Goal: Transaction & Acquisition: Purchase product/service

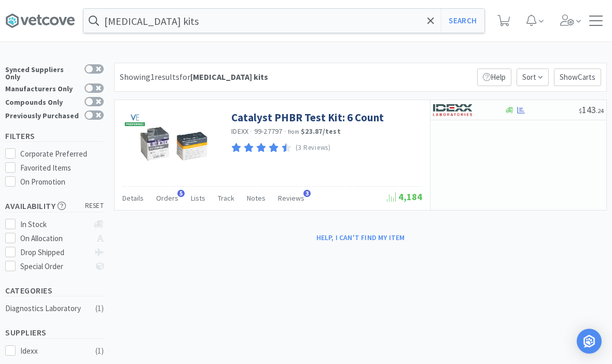
select select "1"
select select "5"
select select "1"
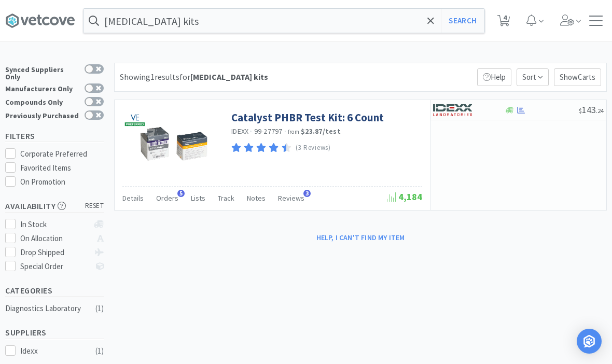
select select "4"
select select "1"
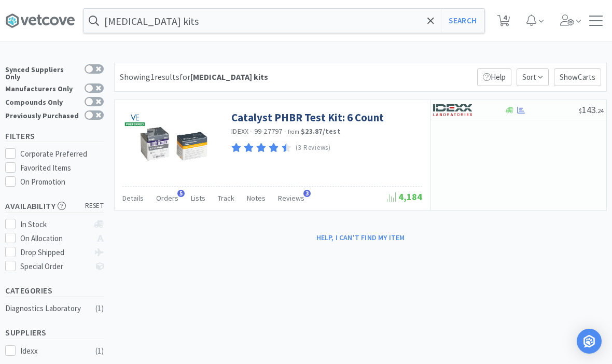
select select "1"
select select "2"
select select "3"
select select "2"
select select "1"
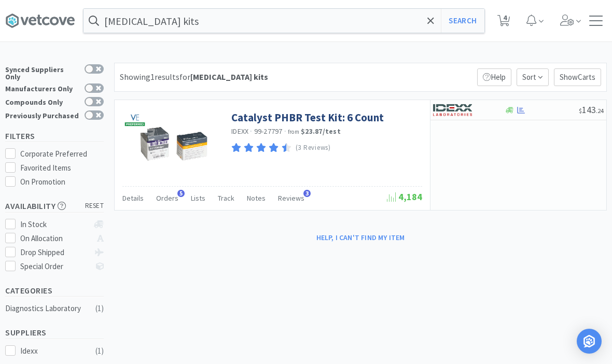
select select "3"
select select "1"
select select "3"
select select "5"
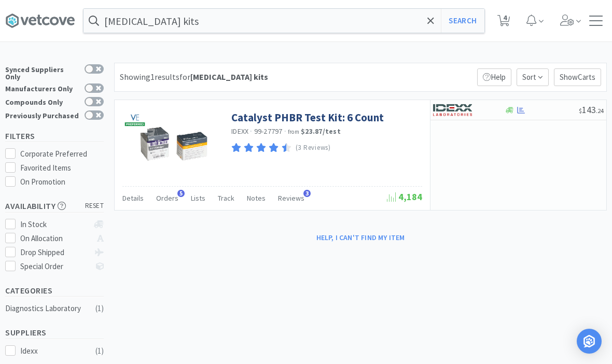
select select "10"
select select "1"
select select "3"
select select "2"
select select "1"
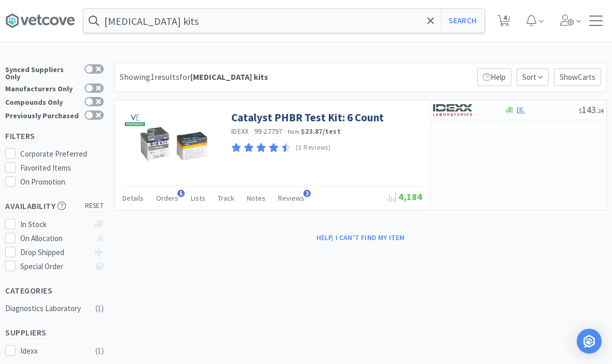
select select "2"
select select "1"
select select "5"
select select "1"
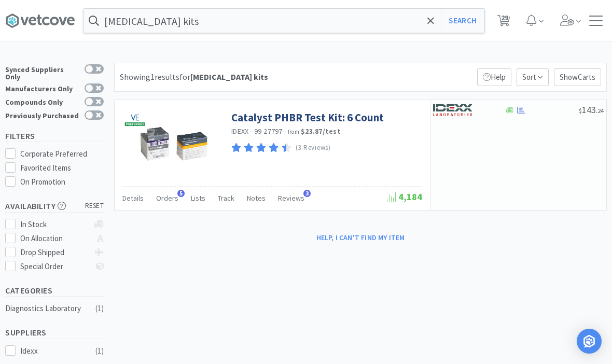
select select "50"
select select "3"
select select "5"
select select "100"
select select "2"
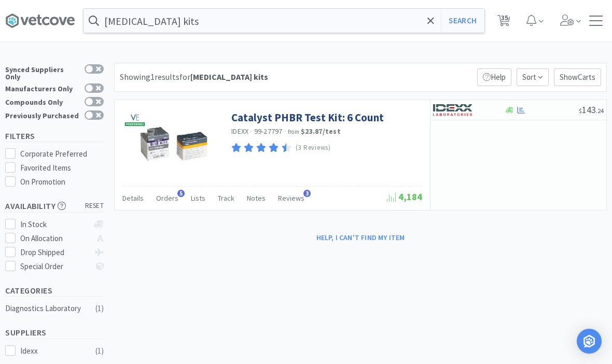
click at [427, 26] on span at bounding box center [431, 21] width 12 height 22
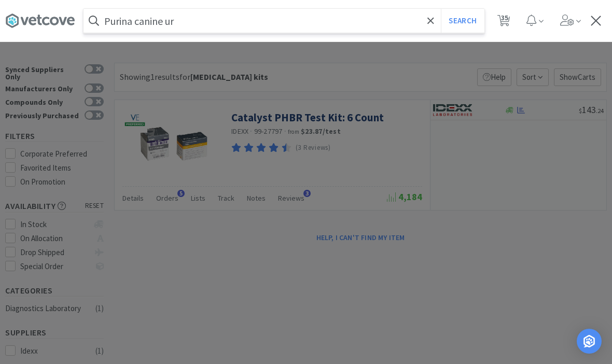
type input "Purina canine ur"
click at [462, 21] on button "Search" at bounding box center [462, 21] width 43 height 24
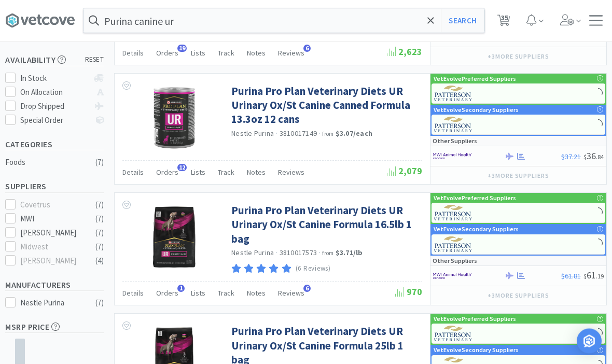
scroll to position [146, 0]
click at [369, 217] on link "Purina Pro Plan Veterinary Diets UR Urinary Ox/St Canine Formula 16.5lb 1 bag" at bounding box center [325, 224] width 188 height 43
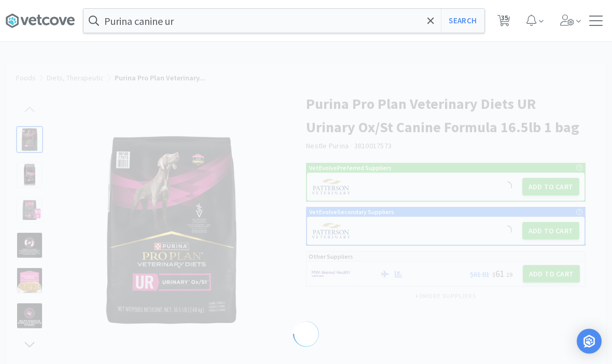
select select "189536"
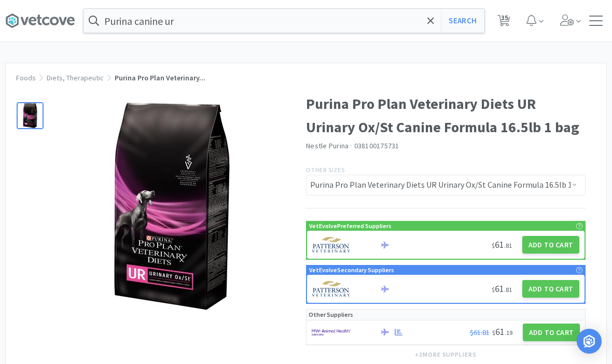
click at [558, 246] on button "Add to Cart" at bounding box center [550, 245] width 57 height 18
select select "1"
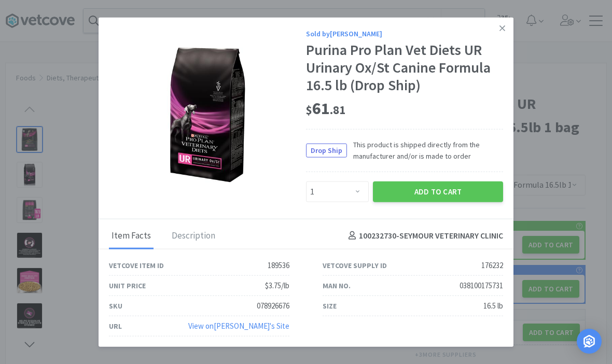
click at [443, 202] on button "Add to Cart" at bounding box center [438, 191] width 130 height 21
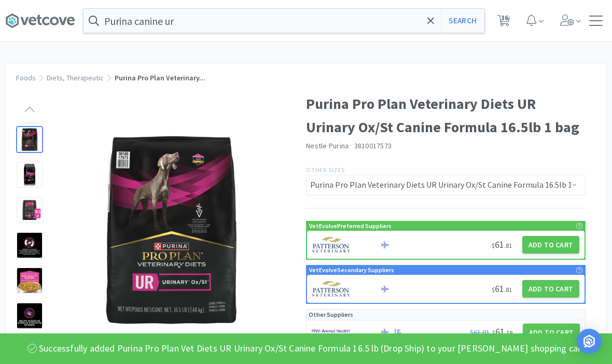
select select "1"
select select "50"
select select "3"
select select "5"
select select "1"
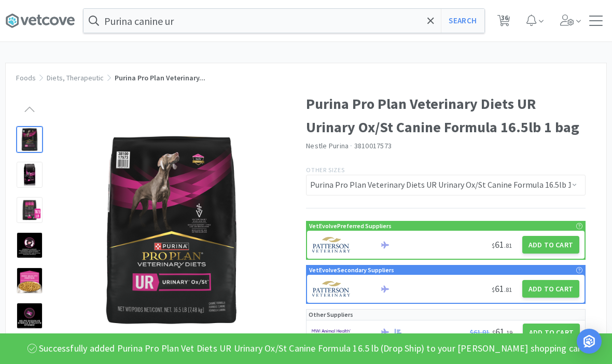
select select "4"
select select "1"
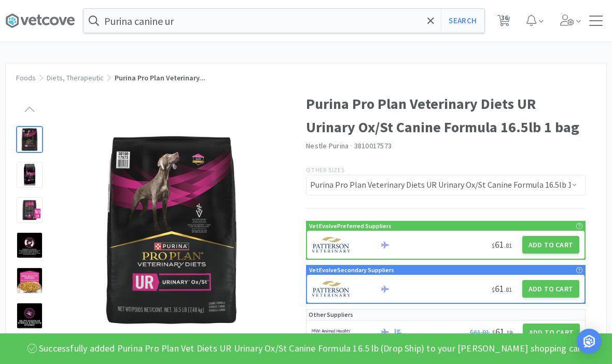
select select "1"
select select "2"
select select "3"
select select "2"
select select "1"
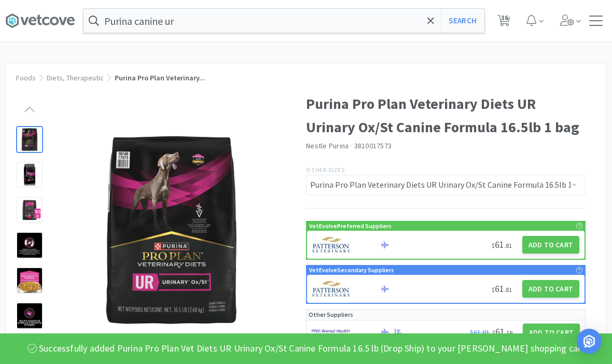
select select "3"
select select "1"
select select "3"
select select "5"
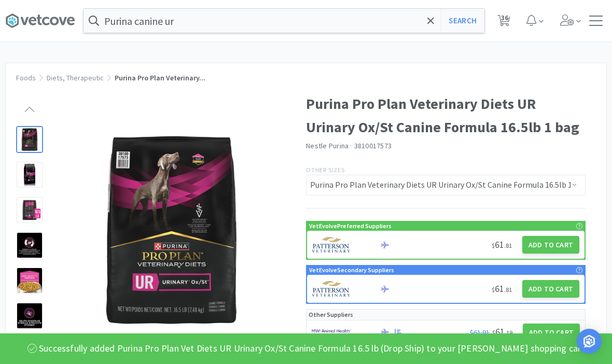
select select "10"
select select "1"
select select "3"
select select "2"
select select "1"
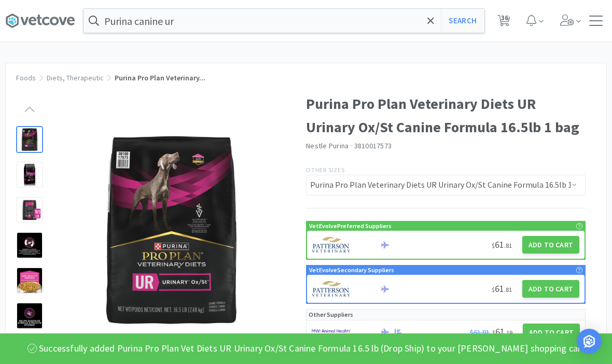
select select "2"
select select "1"
select select "5"
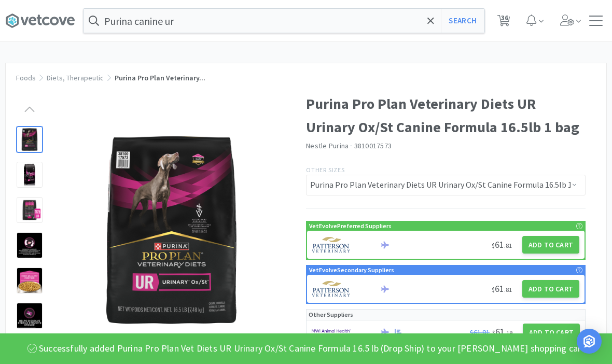
select select "100"
select select "2"
select select "1"
select select "5"
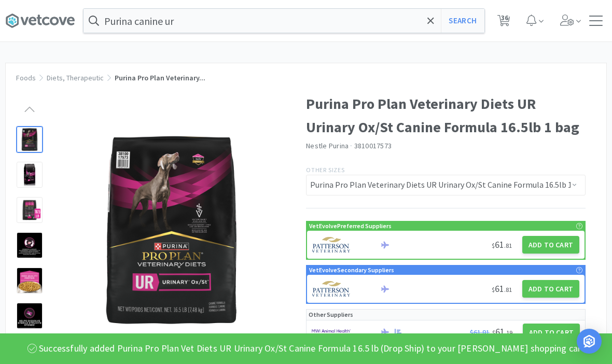
select select "1"
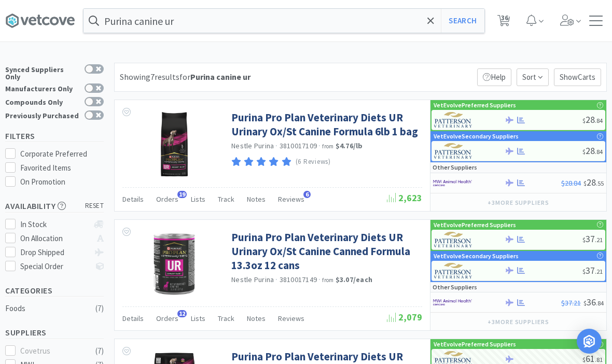
click at [349, 126] on link "Purina Pro Plan Veterinary Diets UR Urinary Ox/St Canine Formula 6lb 1 bag" at bounding box center [325, 124] width 188 height 29
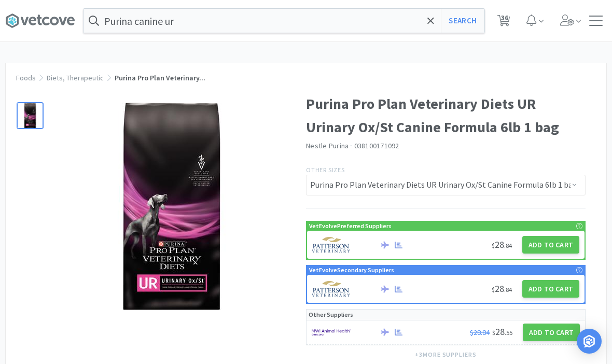
click at [549, 247] on button "Add to Cart" at bounding box center [550, 245] width 57 height 18
select select "1"
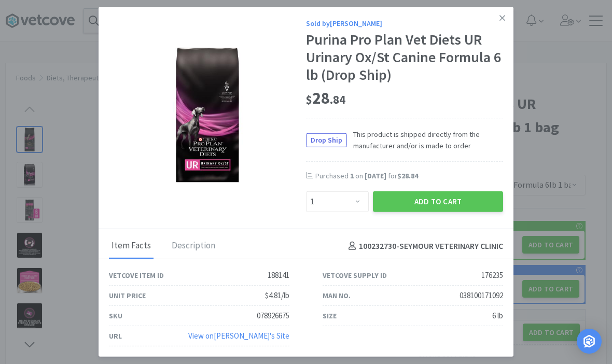
click at [453, 196] on button "Add to Cart" at bounding box center [438, 201] width 130 height 21
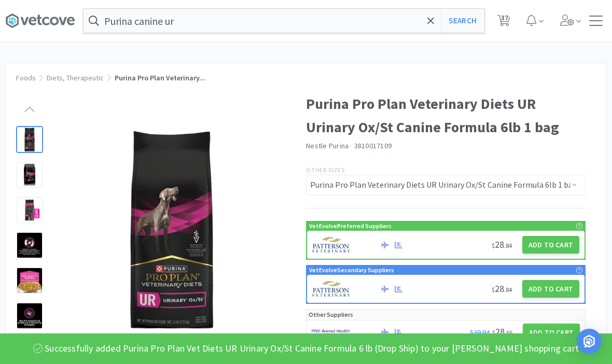
click at [436, 21] on input "Purina canine ur" at bounding box center [283, 21] width 401 height 24
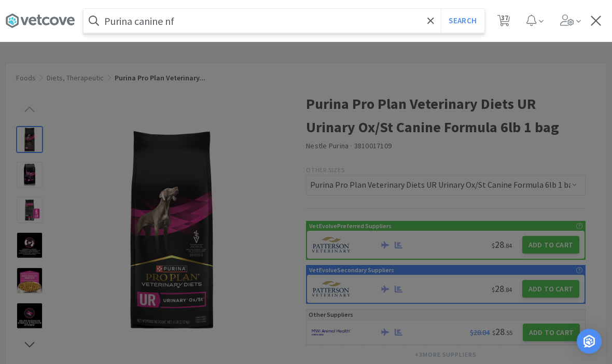
type input "Purina canine nf"
click at [462, 21] on button "Search" at bounding box center [462, 21] width 43 height 24
select select "1"
select select "50"
select select "3"
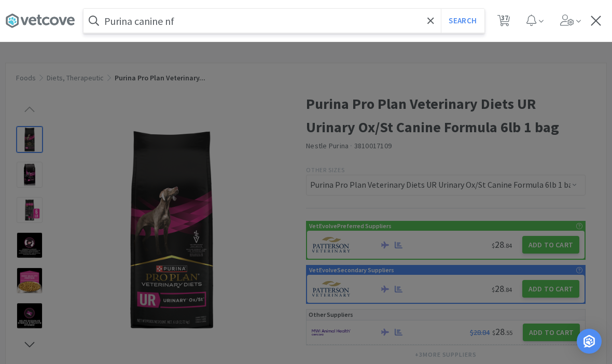
select select "5"
select select "1"
select select "4"
select select "1"
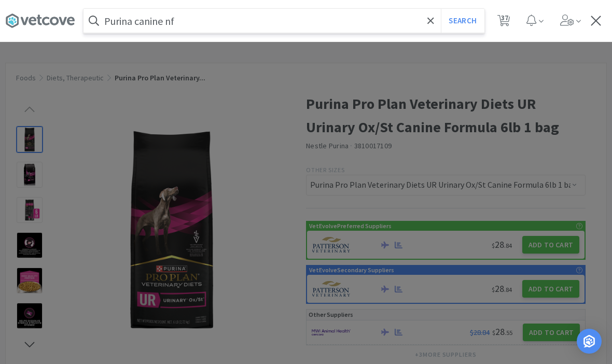
select select "1"
select select "2"
select select "3"
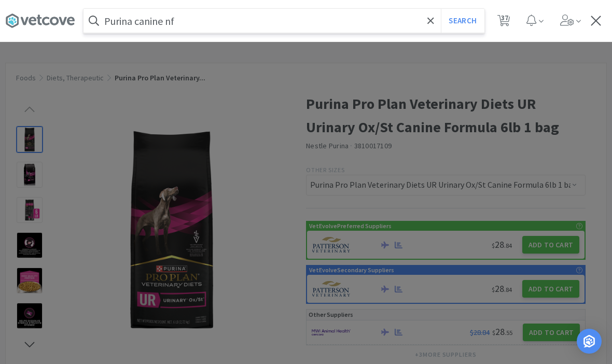
select select "2"
select select "1"
select select "3"
select select "1"
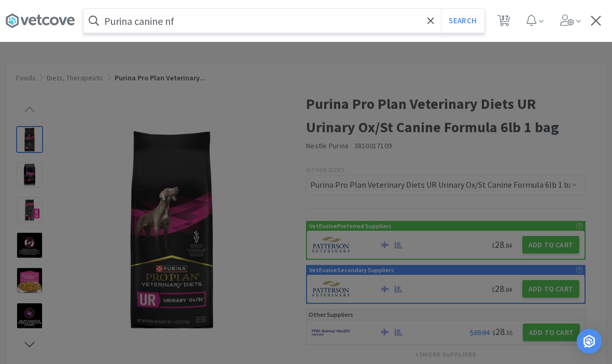
select select "3"
select select "5"
select select "10"
select select "1"
select select "3"
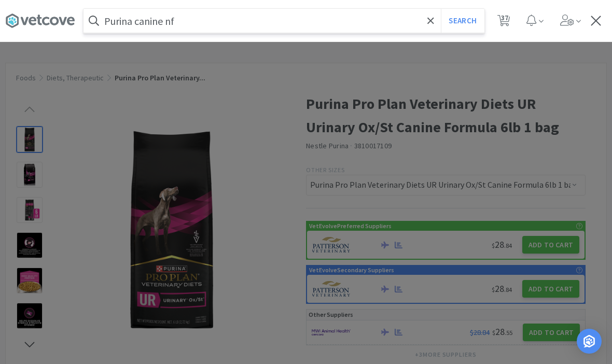
select select "2"
select select "1"
select select "2"
select select "1"
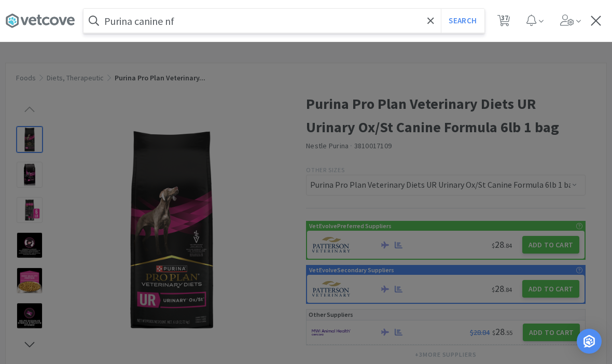
select select "1"
select select "5"
select select "100"
select select "2"
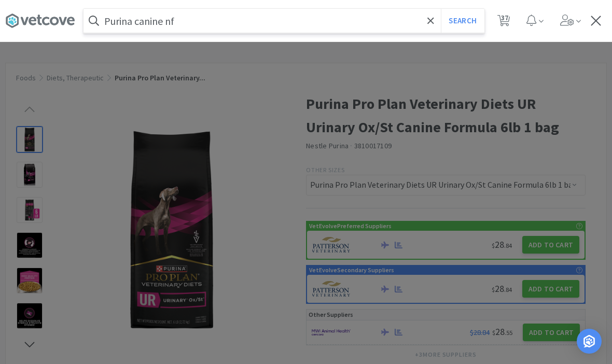
select select "1"
select select "5"
select select "1"
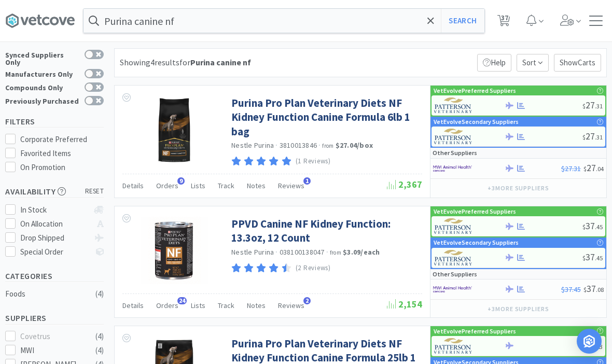
scroll to position [19, 0]
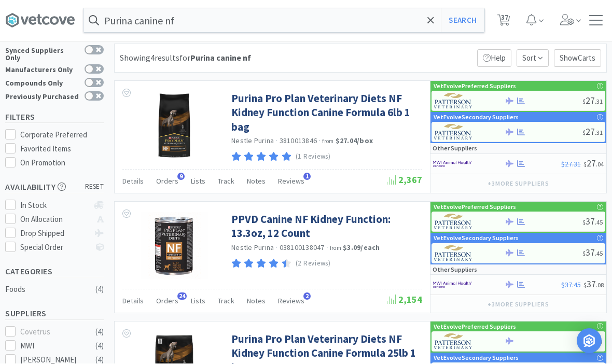
click at [286, 237] on link "PPVD Canine NF Kidney Function: 13.3oz, 12 Count" at bounding box center [325, 227] width 188 height 29
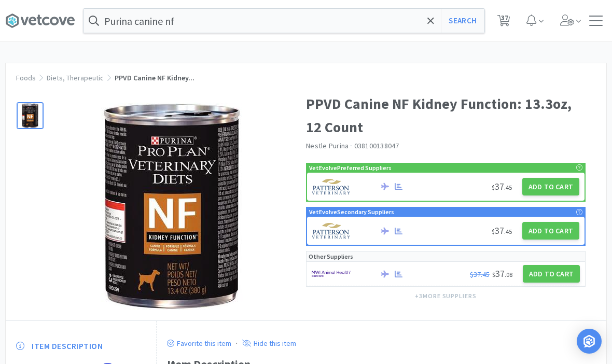
click at [552, 183] on button "Add to Cart" at bounding box center [550, 187] width 57 height 18
select select "1"
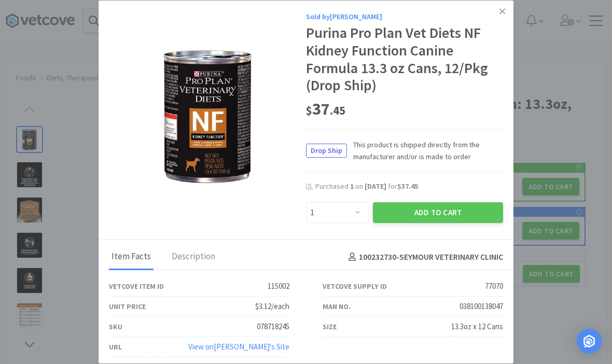
click at [437, 218] on button "Add to Cart" at bounding box center [438, 212] width 130 height 21
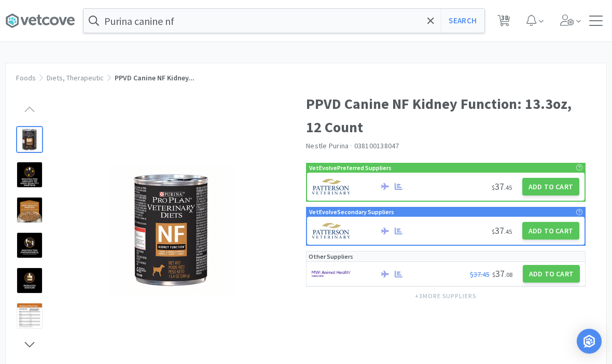
click at [439, 53] on div "Purina canine nf Search Orders Shopping Discuss Discuss 38 38 Foods Diets, Ther…" at bounding box center [306, 330] width 612 height 661
click at [428, 47] on div "Purina canine nf Search Orders Shopping Discuss Discuss 38 38 Foods Diets, Ther…" at bounding box center [306, 330] width 612 height 661
click at [429, 31] on span at bounding box center [431, 21] width 12 height 22
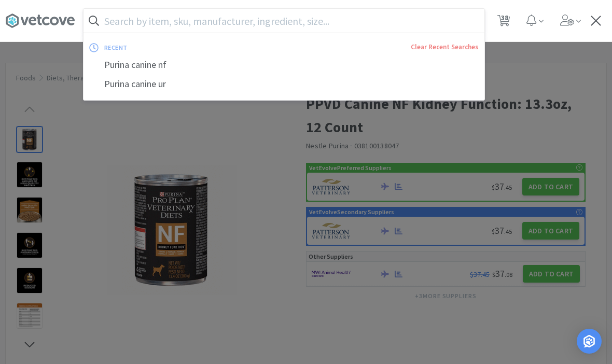
scroll to position [19, 0]
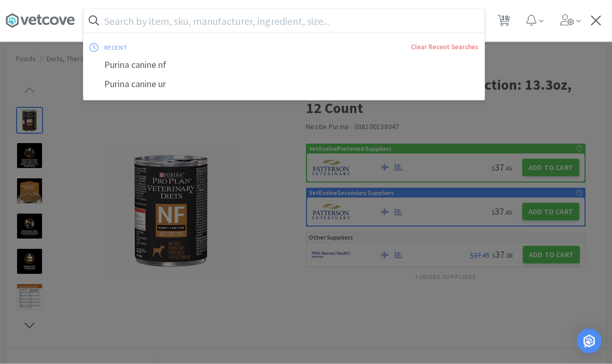
type input "-"
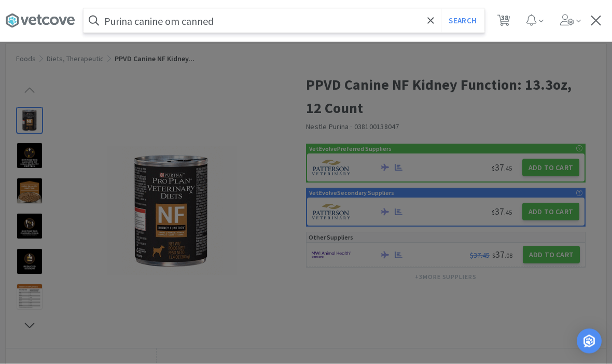
type input "Purina canine om canned"
click at [462, 20] on button "Search" at bounding box center [462, 21] width 43 height 24
select select "1"
select select "50"
select select "3"
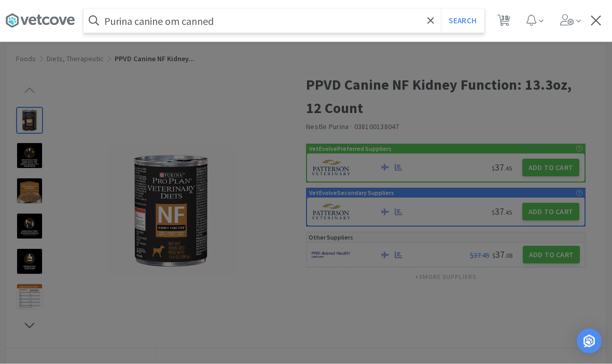
select select "5"
select select "1"
select select "4"
select select "1"
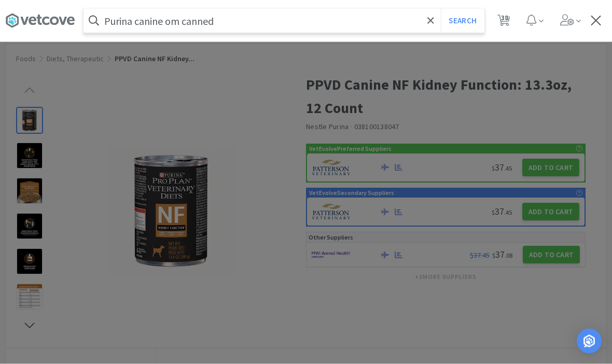
select select "1"
select select "2"
select select "3"
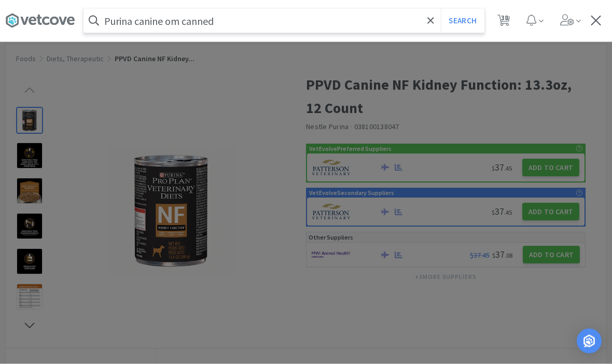
select select "2"
select select "1"
select select "3"
select select "1"
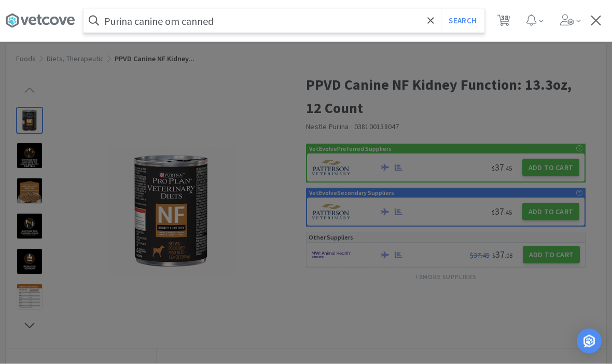
select select "3"
select select "5"
select select "10"
select select "1"
select select "3"
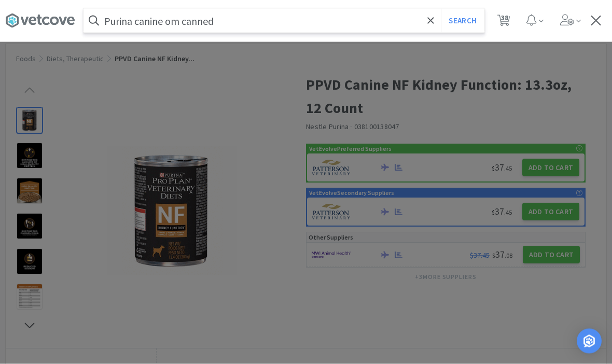
select select "2"
select select "1"
select select "2"
select select "1"
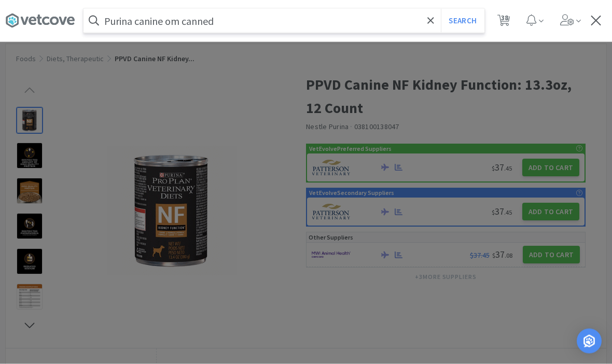
select select "1"
select select "5"
select select "100"
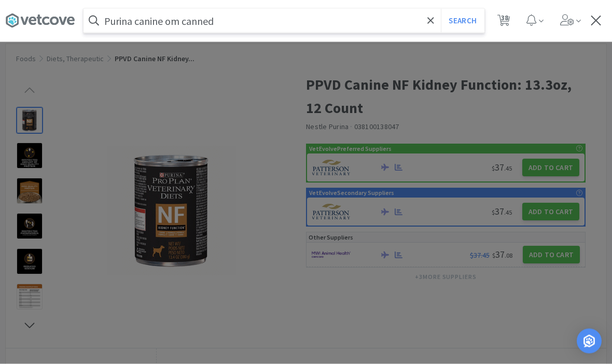
select select "2"
select select "1"
select select "5"
select select "1"
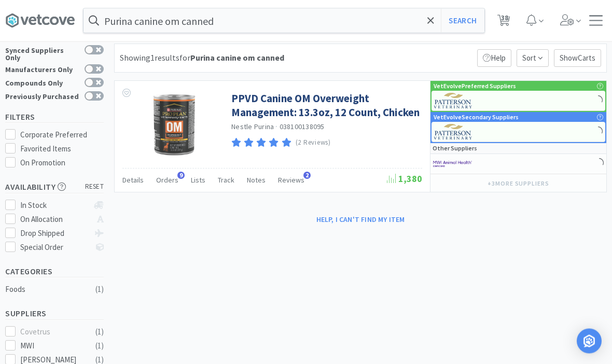
scroll to position [19, 0]
click at [293, 110] on link "PPVD Canine OM Overweight Management: 13.3oz, 12 Count, Chicken" at bounding box center [325, 105] width 188 height 29
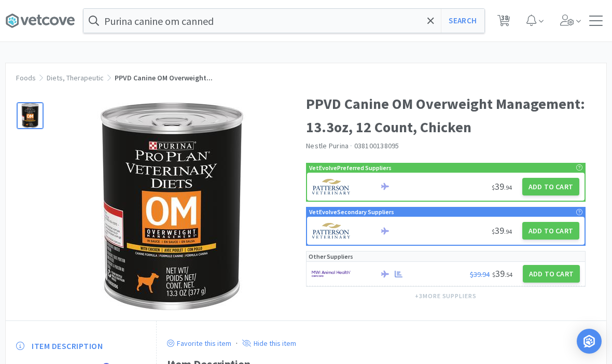
click at [554, 189] on button "Add to Cart" at bounding box center [550, 187] width 57 height 18
select select "1"
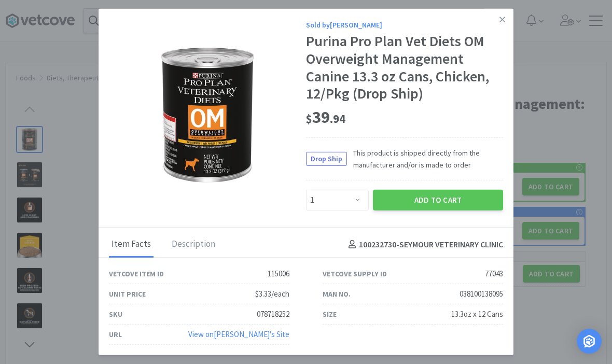
click at [437, 208] on button "Add to Cart" at bounding box center [438, 200] width 130 height 21
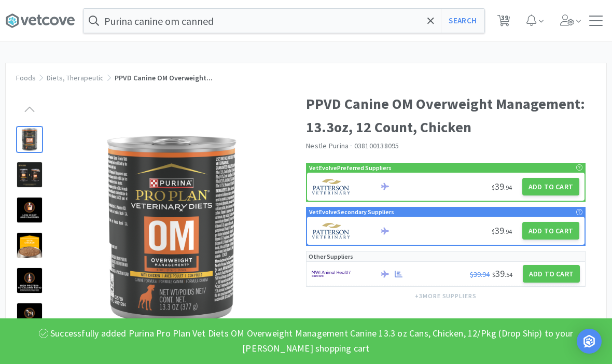
click at [169, 48] on div "Purina canine om canned Search Orders Shopping Discuss Discuss 39 39 Foods Diet…" at bounding box center [306, 324] width 612 height 648
click at [172, 31] on input "Purina canine om canned" at bounding box center [283, 21] width 401 height 24
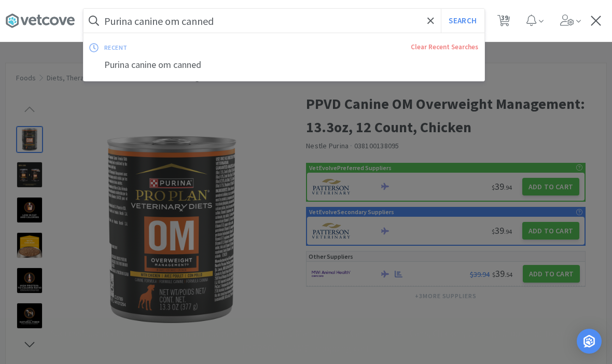
scroll to position [19, 0]
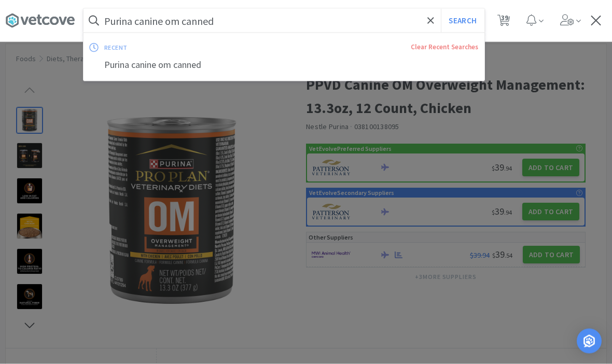
click at [267, 27] on input "Purina canine om canned" at bounding box center [283, 21] width 401 height 24
click at [176, 21] on input "Purina canine om canned" at bounding box center [283, 21] width 401 height 24
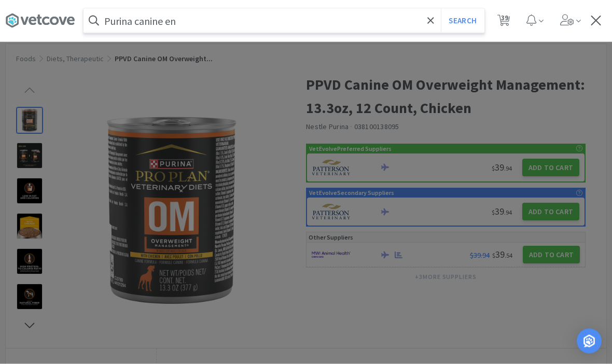
type input "Purina canine en"
click at [462, 20] on button "Search" at bounding box center [462, 21] width 43 height 24
select select "1"
select select "50"
select select "3"
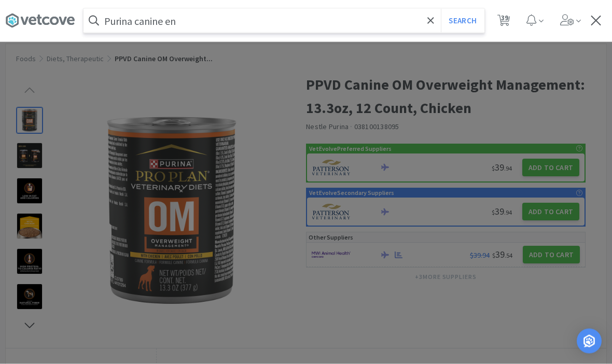
select select "5"
select select "1"
select select "4"
select select "1"
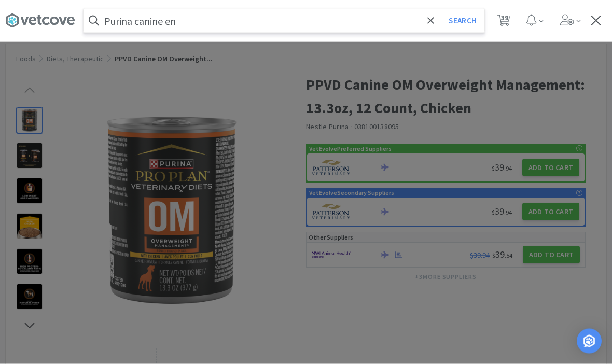
select select "1"
select select "2"
select select "3"
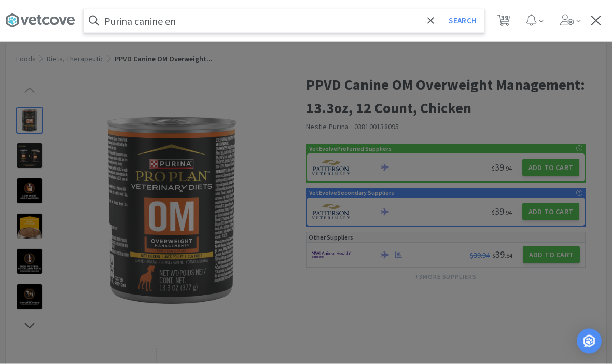
select select "2"
select select "1"
select select "3"
select select "1"
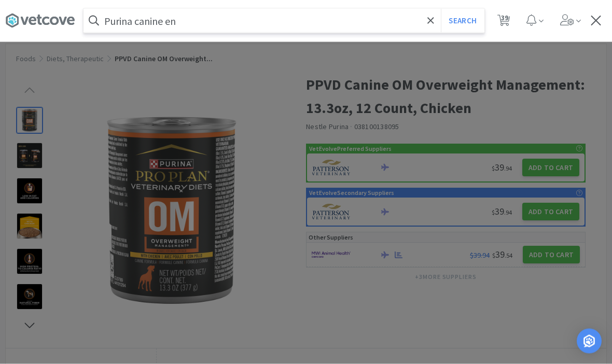
select select "3"
select select "5"
select select "10"
select select "1"
select select "3"
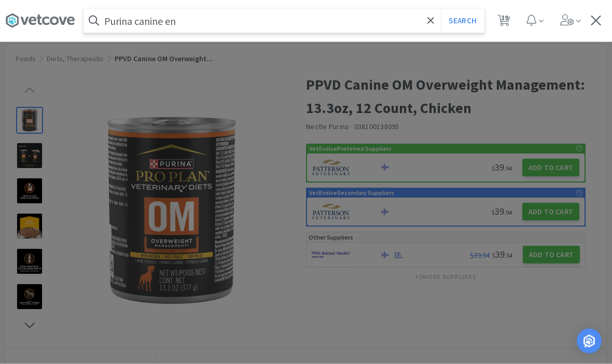
select select "2"
select select "1"
select select "2"
select select "1"
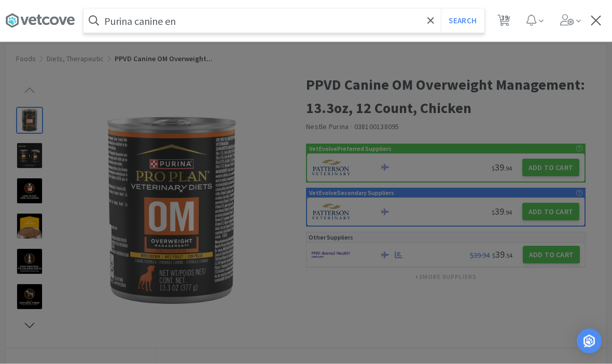
select select "1"
select select "5"
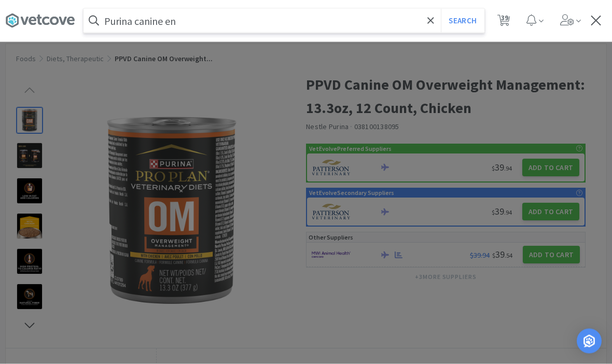
select select "100"
select select "2"
select select "1"
select select "5"
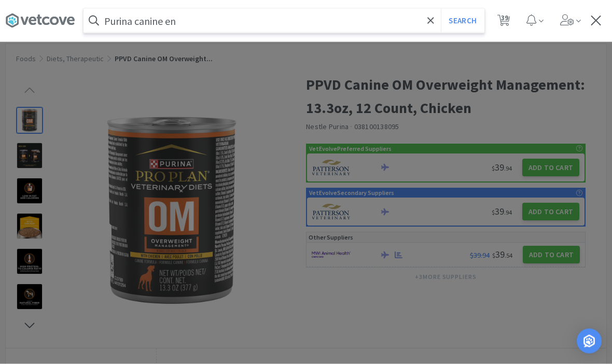
select select "1"
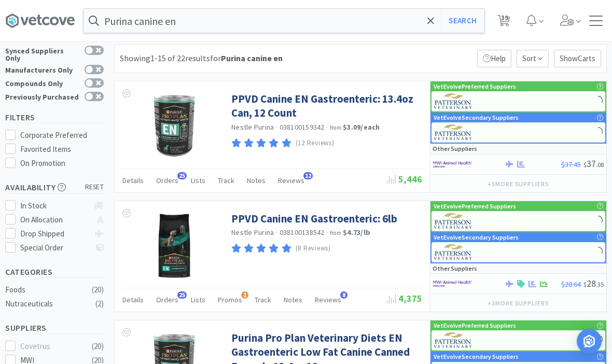
scroll to position [18, 0]
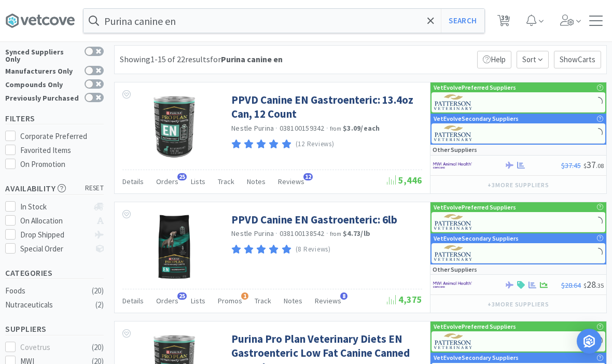
click at [353, 222] on link "PPVD Canine EN Gastroenteric: 6lb" at bounding box center [314, 220] width 166 height 14
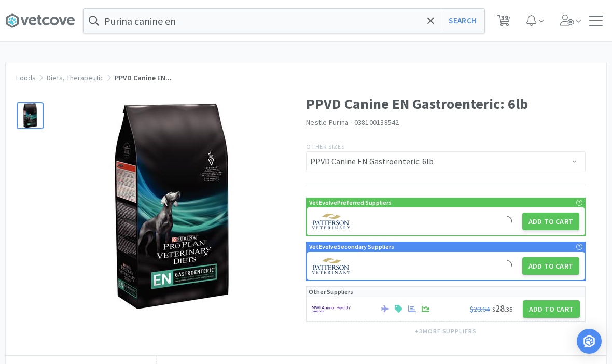
click at [555, 223] on button "Add to Cart" at bounding box center [550, 222] width 57 height 18
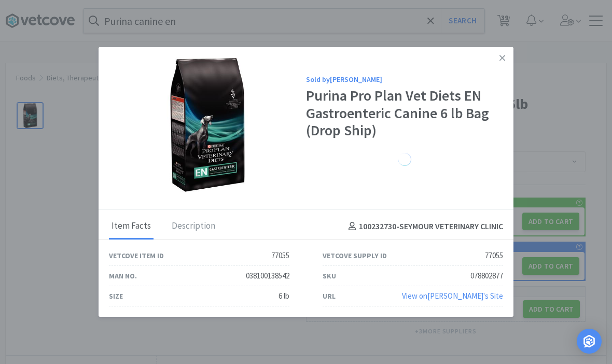
select select "1"
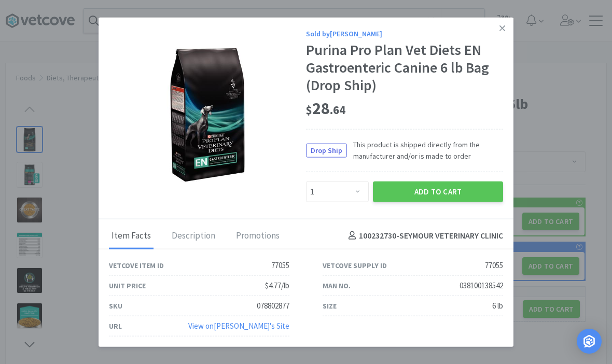
click at [448, 202] on button "Add to Cart" at bounding box center [438, 191] width 130 height 21
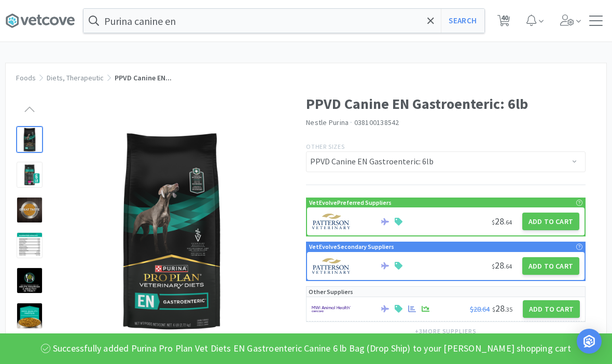
click at [329, 39] on div "Purina canine en Search Orders Shopping Discuss Discuss 40 40" at bounding box center [305, 20] width 601 height 41
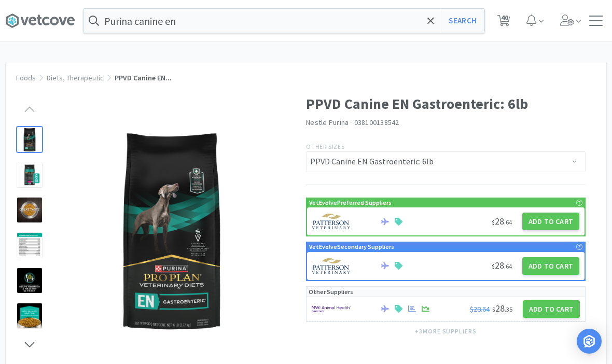
click at [279, 39] on div "Purina canine en Search Orders Shopping Discuss Discuss 40 40" at bounding box center [305, 20] width 601 height 41
click at [282, 32] on input "Purina canine en" at bounding box center [283, 21] width 401 height 24
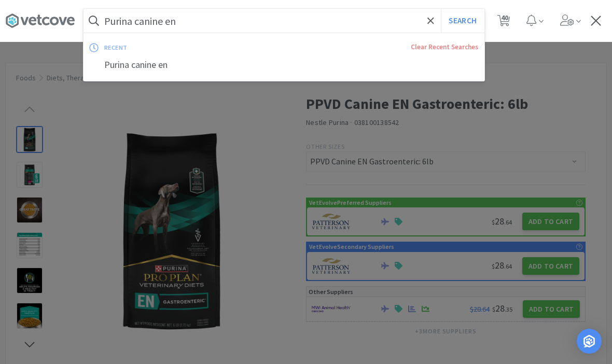
scroll to position [18, 0]
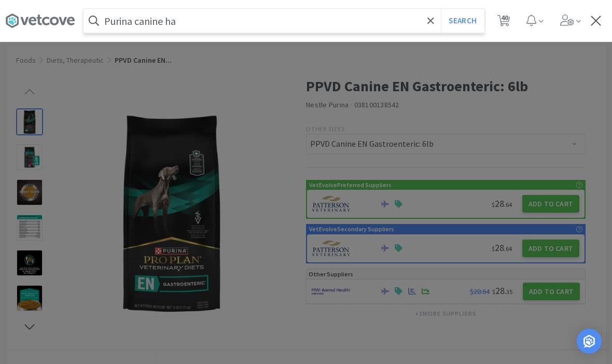
type input "Purina canine ha"
click at [462, 21] on button "Search" at bounding box center [462, 21] width 43 height 24
select select "1"
select select "50"
select select "3"
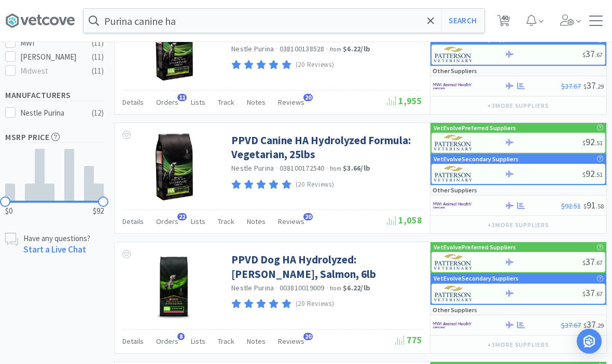
scroll to position [336, 0]
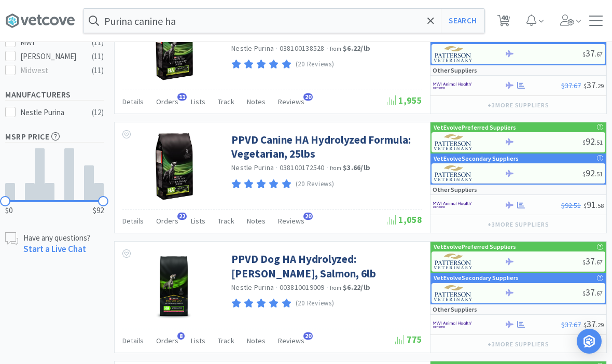
click at [308, 264] on link "PPVD Dog HA Hydrolyzed: [PERSON_NAME], Salmon, 6lb" at bounding box center [325, 266] width 188 height 29
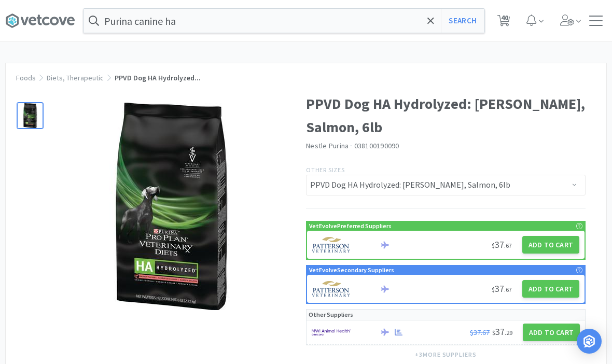
click at [545, 242] on button "Add to Cart" at bounding box center [550, 245] width 57 height 18
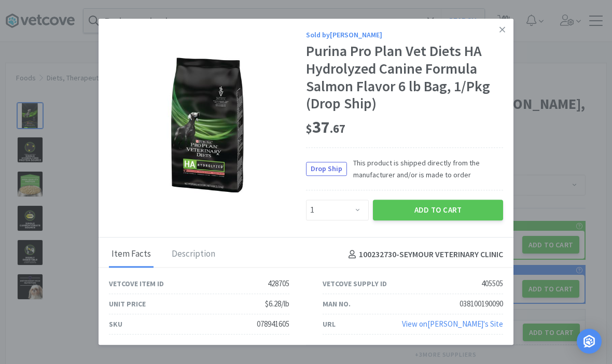
click at [440, 220] on button "Add to Cart" at bounding box center [438, 210] width 130 height 21
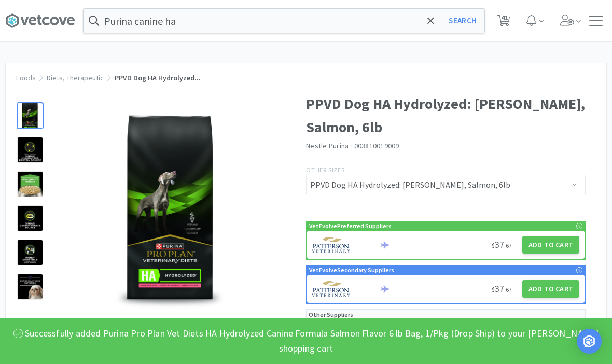
click at [431, 26] on span at bounding box center [431, 21] width 12 height 22
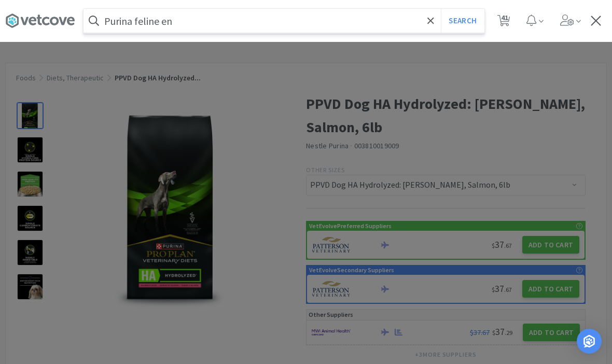
click at [462, 21] on button "Search" at bounding box center [462, 21] width 43 height 24
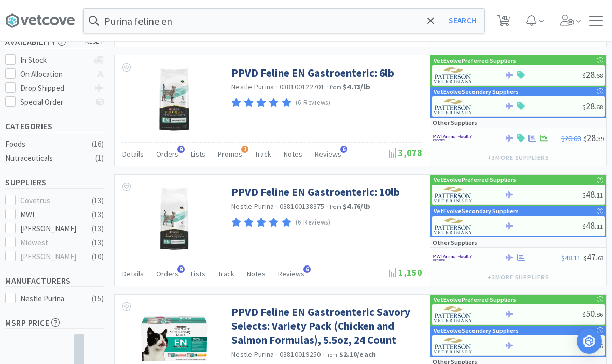
scroll to position [150, 0]
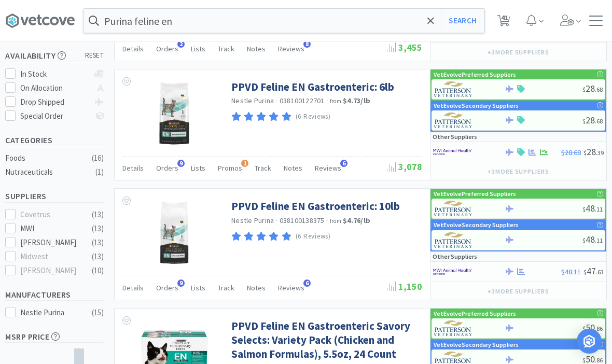
click at [322, 202] on link "PPVD Feline EN Gastroenteric: 10lb" at bounding box center [315, 206] width 168 height 14
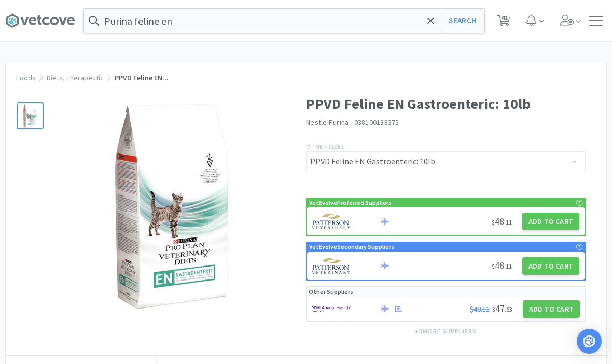
click at [554, 213] on button "Add to Cart" at bounding box center [550, 222] width 57 height 18
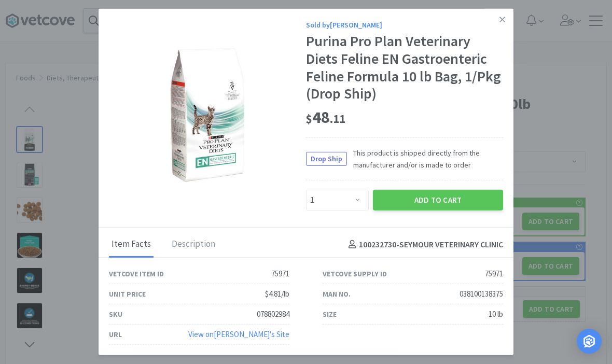
click at [447, 210] on button "Add to Cart" at bounding box center [438, 200] width 130 height 21
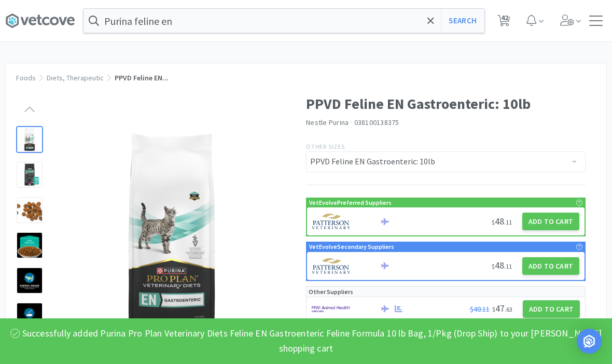
click at [379, 23] on input "Purina feline en" at bounding box center [283, 21] width 401 height 24
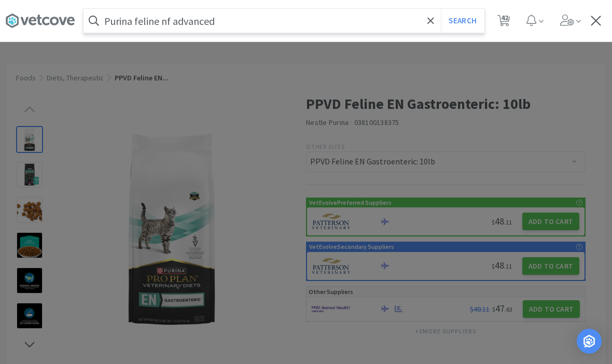
click at [462, 21] on button "Search" at bounding box center [462, 21] width 43 height 24
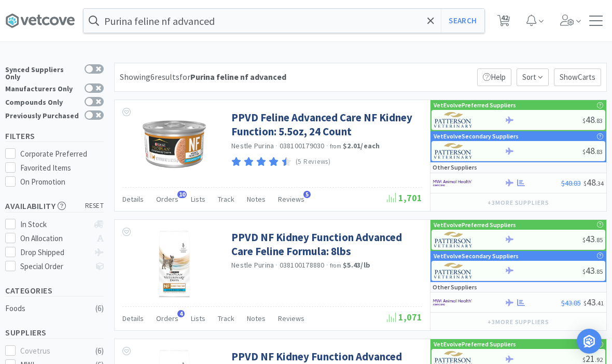
click at [301, 131] on link "PPVD Feline Advanced Care NF Kidney Function: 5.5oz, 24 Count" at bounding box center [325, 124] width 188 height 29
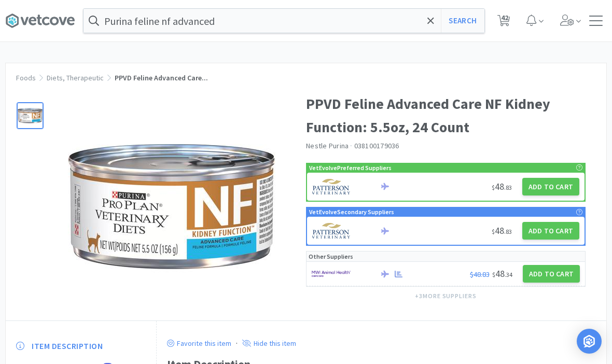
click at [561, 184] on button "Add to Cart" at bounding box center [550, 187] width 57 height 18
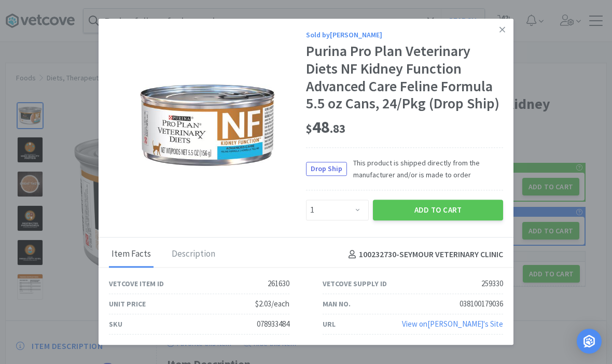
click at [451, 220] on button "Add to Cart" at bounding box center [438, 210] width 130 height 21
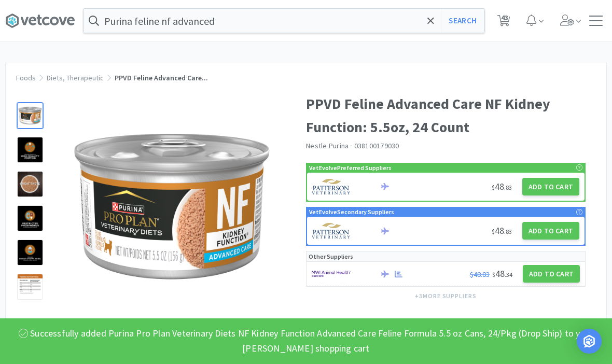
click at [504, 17] on span "43" at bounding box center [504, 17] width 7 height 41
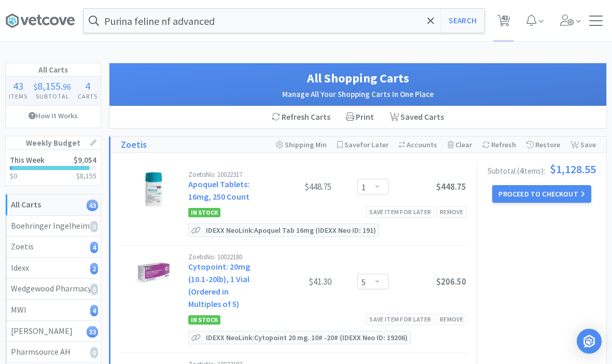
click at [95, 145] on icon at bounding box center [93, 142] width 6 height 6
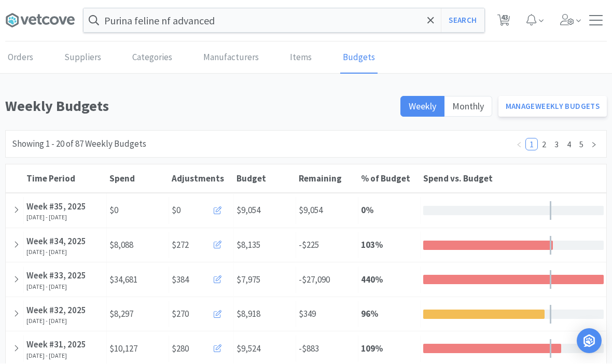
scroll to position [1, 0]
click at [585, 105] on link "Manage Weekly Budgets" at bounding box center [552, 106] width 109 height 21
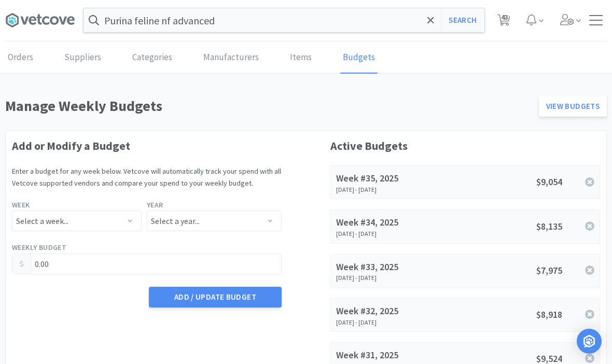
click at [104, 271] on input "0.00" at bounding box center [146, 264] width 269 height 20
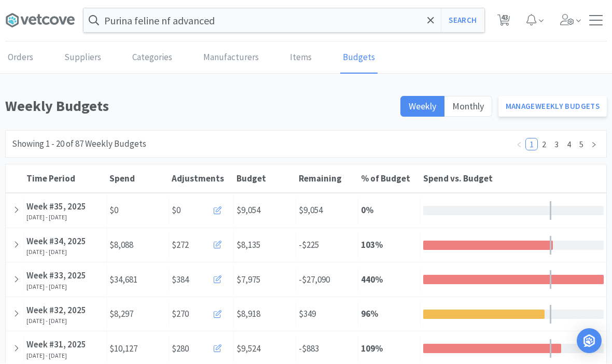
scroll to position [1, 0]
click at [222, 211] on button at bounding box center [218, 210] width 24 height 21
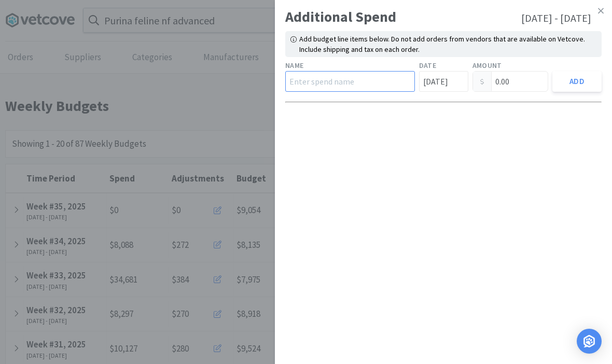
click at [333, 84] on input "text" at bounding box center [350, 81] width 130 height 21
click at [520, 83] on input "0.00" at bounding box center [510, 82] width 75 height 20
click at [434, 222] on div "Additional Spend [DATE] - [DATE] Add budget line items below. Do not add orders…" at bounding box center [443, 182] width 337 height 364
click at [580, 81] on button "Add" at bounding box center [576, 81] width 49 height 21
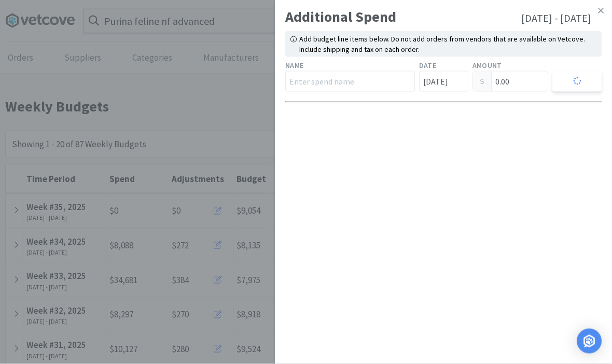
scroll to position [1, 0]
click at [601, 7] on icon at bounding box center [601, 10] width 6 height 9
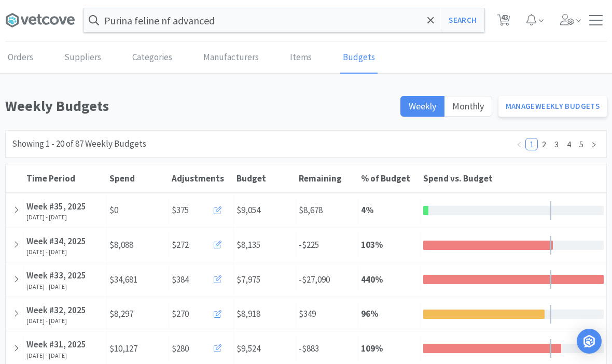
click at [503, 24] on span "43" at bounding box center [504, 16] width 7 height 41
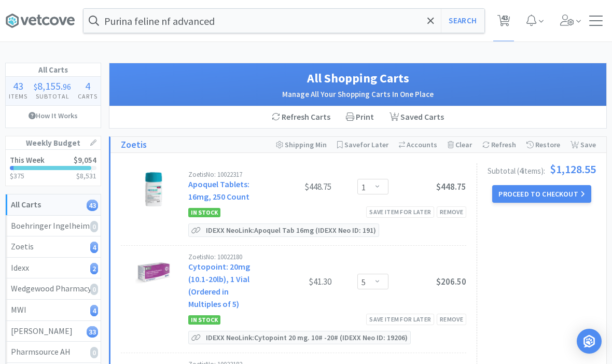
click at [591, 27] on div "Purina feline nf advanced Search Orders Shopping Discuss Discuss 43 43" at bounding box center [305, 20] width 601 height 41
click at [599, 18] on div at bounding box center [595, 21] width 13 height 10
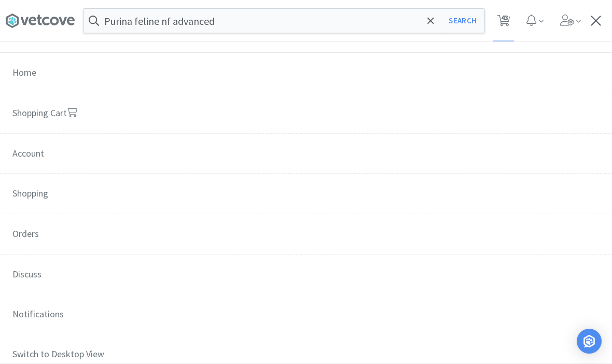
scroll to position [42, 0]
click at [25, 241] on span "Orders" at bounding box center [306, 234] width 612 height 41
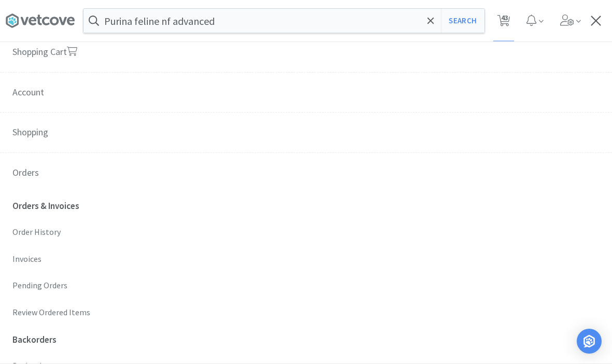
scroll to position [104, 0]
click at [31, 227] on p "Order History" at bounding box center [305, 231] width 587 height 13
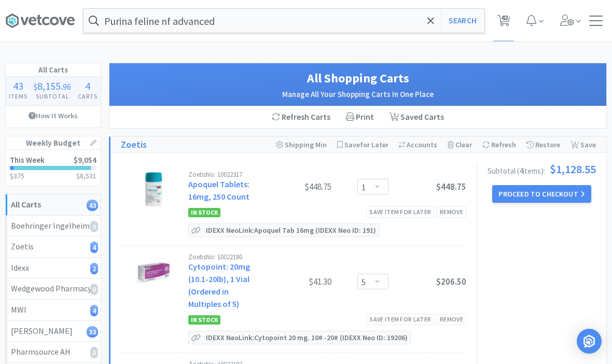
click at [597, 25] on span at bounding box center [595, 25] width 13 height 1
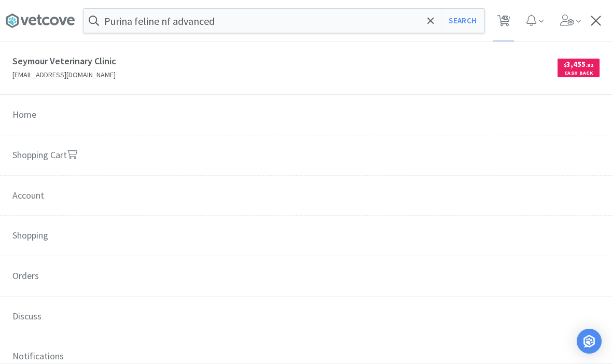
click at [33, 280] on span "Orders" at bounding box center [306, 276] width 612 height 41
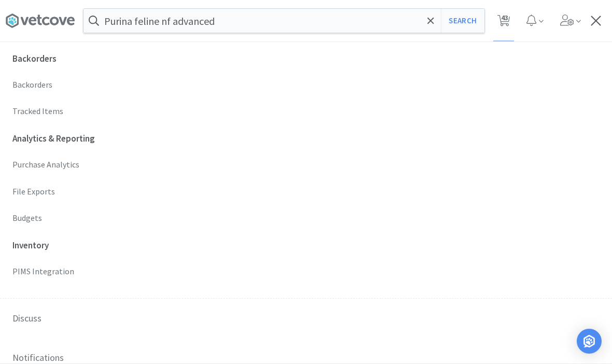
scroll to position [382, 0]
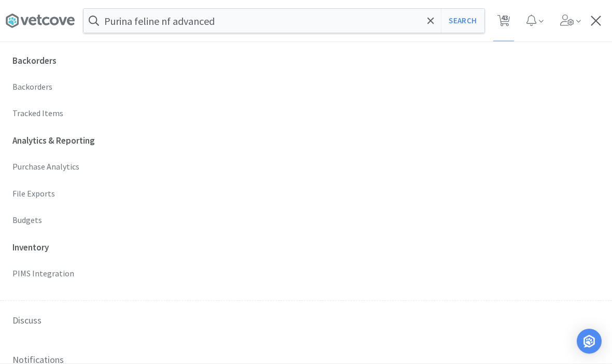
click at [17, 215] on p "Budgets" at bounding box center [305, 220] width 587 height 13
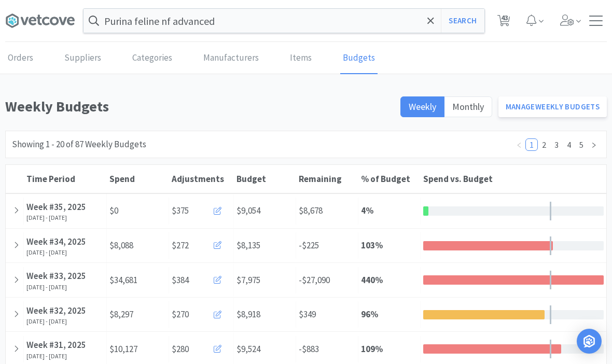
click at [590, 22] on div at bounding box center [595, 21] width 13 height 10
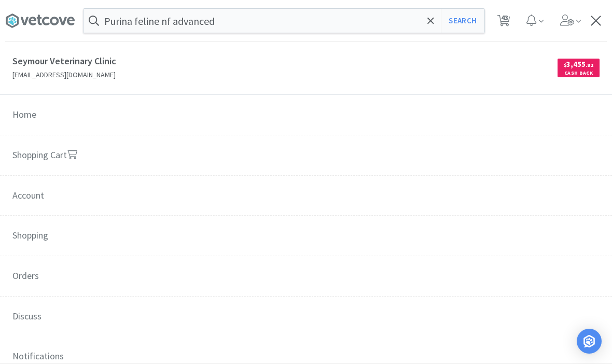
click at [596, 26] on div "Purina feline nf advanced Search Orders Shopping Discuss Discuss 43 43" at bounding box center [305, 21] width 601 height 42
click at [430, 17] on icon at bounding box center [430, 21] width 7 height 10
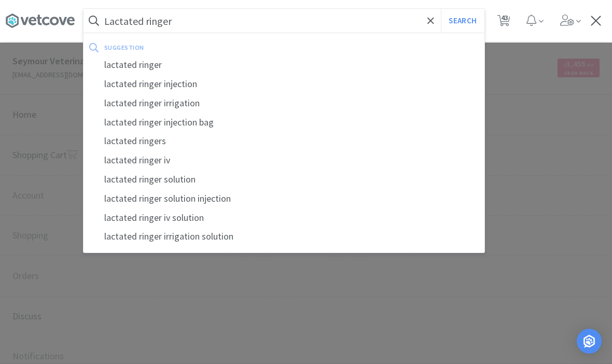
click at [462, 21] on button "Search" at bounding box center [462, 21] width 43 height 24
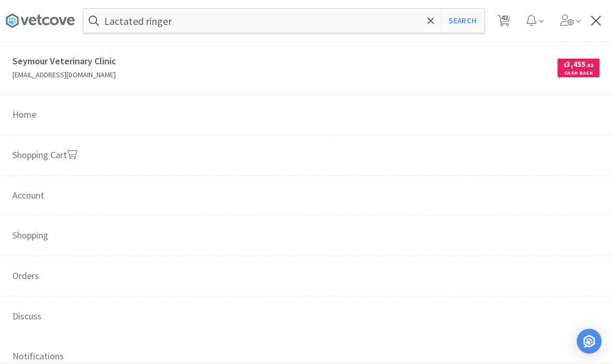
click at [595, 23] on div at bounding box center [595, 21] width 13 height 10
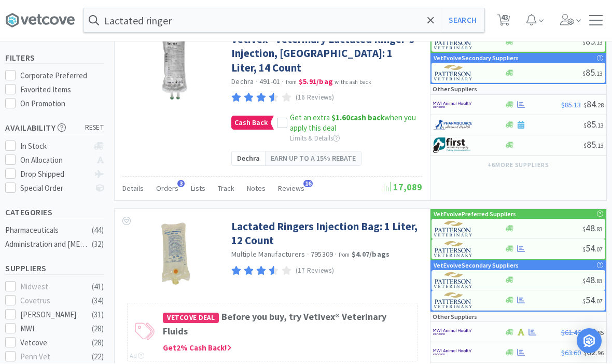
scroll to position [78, 0]
click at [376, 219] on link "Lactated Ringers Injection Bag: 1 Liter, 12 Count" at bounding box center [325, 233] width 188 height 29
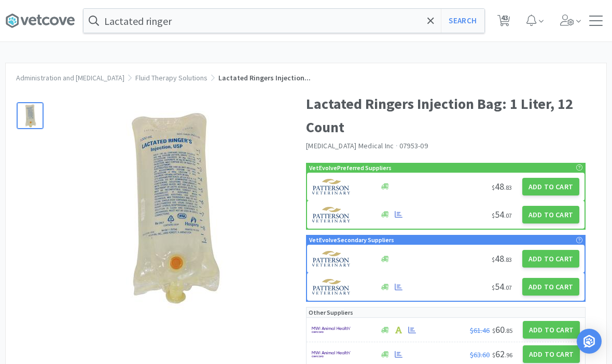
click at [553, 213] on button "Add to Cart" at bounding box center [550, 215] width 57 height 18
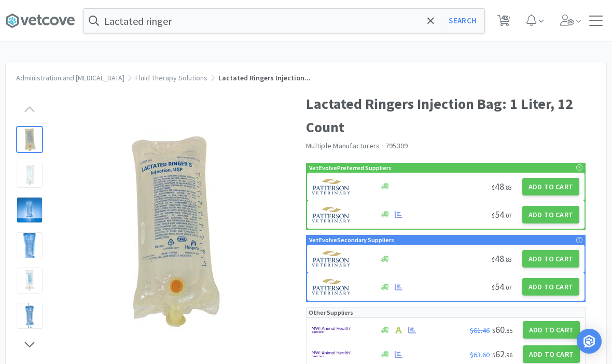
click at [425, 25] on span at bounding box center [431, 21] width 12 height 22
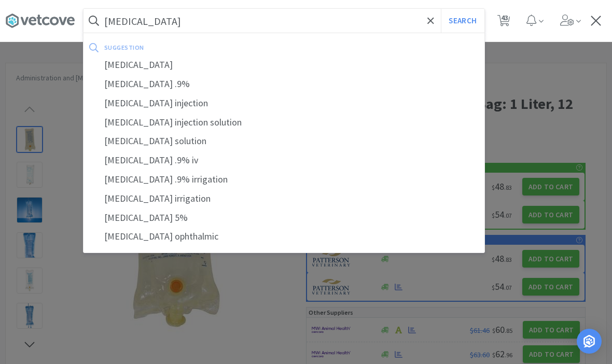
click at [462, 21] on button "Search" at bounding box center [462, 21] width 43 height 24
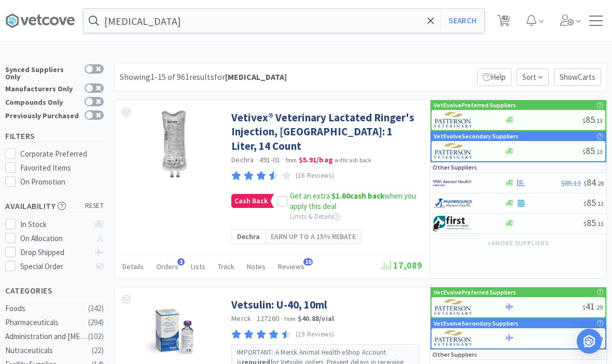
click at [279, 199] on icon at bounding box center [282, 201] width 7 height 5
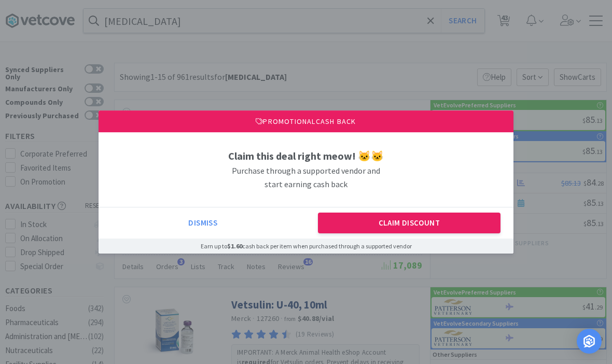
click at [352, 233] on button "Claim Discount" at bounding box center [409, 223] width 183 height 21
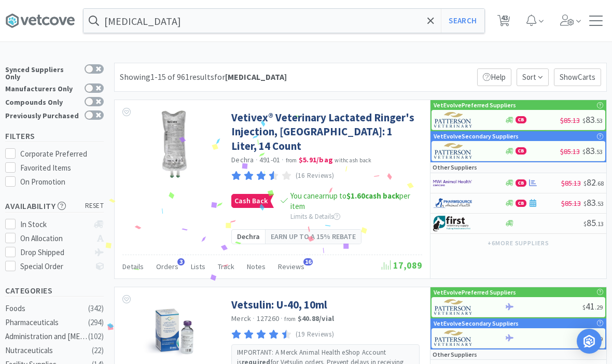
click at [241, 129] on link "Vetivex® Veterinary Lactated Ringer's Injection, [GEOGRAPHIC_DATA]: 1 Liter, 14…" at bounding box center [325, 131] width 188 height 43
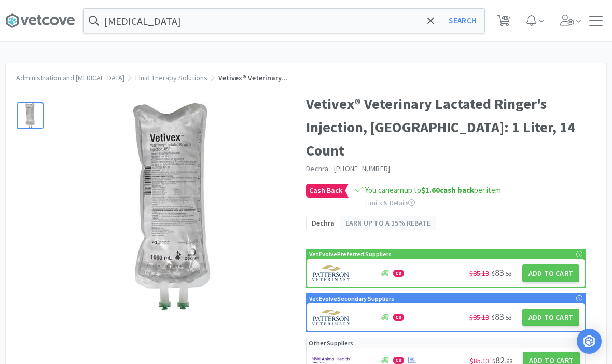
click at [548, 308] on button "Add to Cart" at bounding box center [550, 317] width 57 height 18
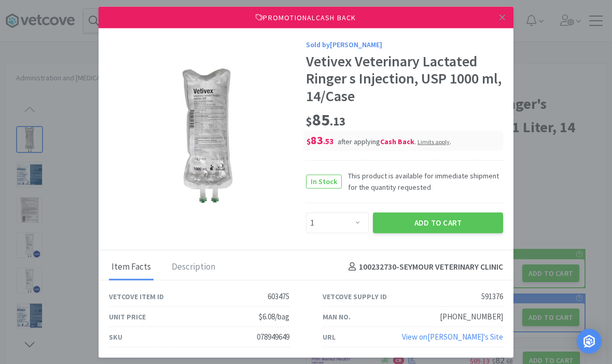
click at [503, 20] on icon at bounding box center [502, 18] width 6 height 6
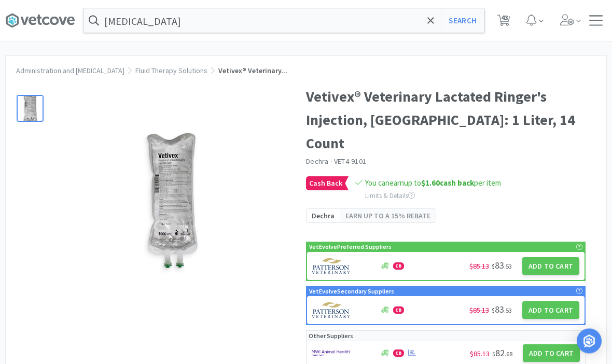
scroll to position [7, 0]
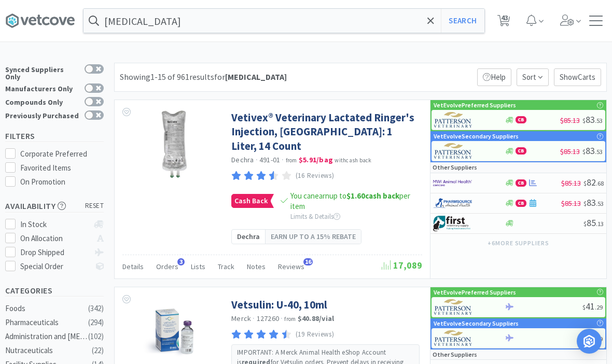
click at [249, 135] on link "Vetivex® Veterinary Lactated Ringer's Injection, [GEOGRAPHIC_DATA]: 1 Liter, 14…" at bounding box center [325, 131] width 188 height 43
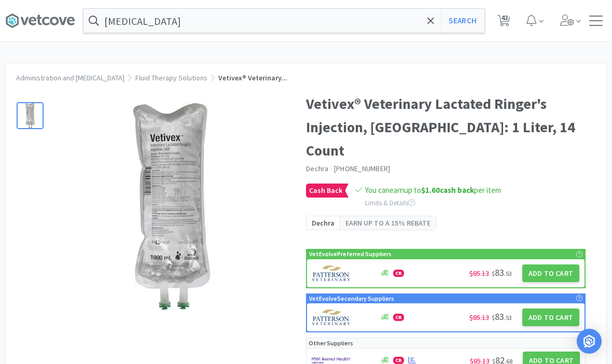
click at [550, 264] on button "Add to Cart" at bounding box center [550, 273] width 57 height 18
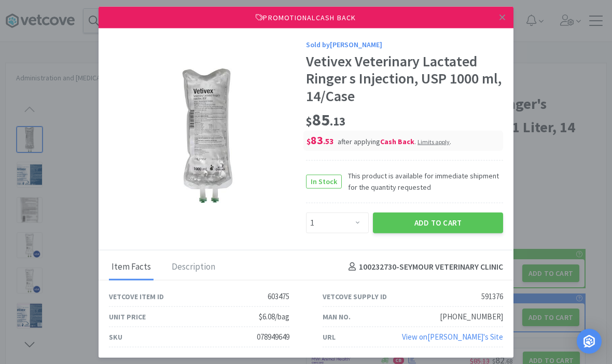
click at [455, 223] on button "Add to Cart" at bounding box center [438, 222] width 130 height 21
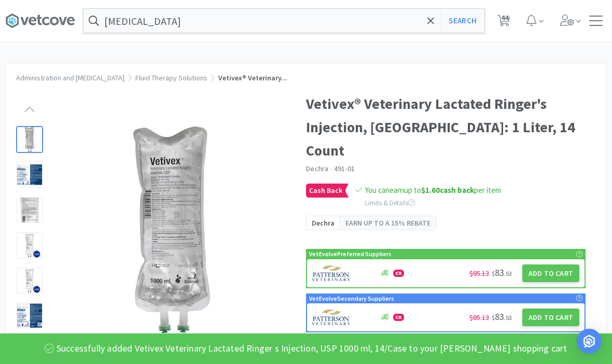
click at [597, 27] on div "[MEDICAL_DATA] Search Orders Shopping Discuss Discuss 44 44" at bounding box center [305, 20] width 601 height 41
click at [598, 23] on div at bounding box center [595, 21] width 13 height 10
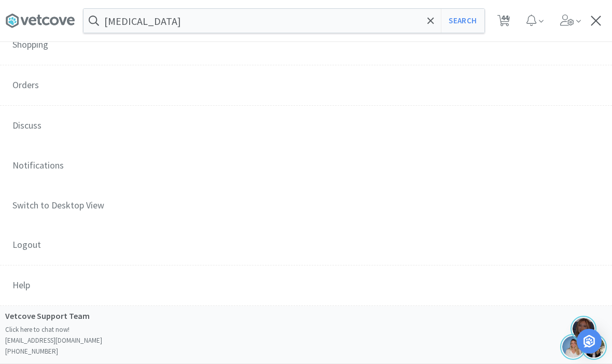
scroll to position [149, 0]
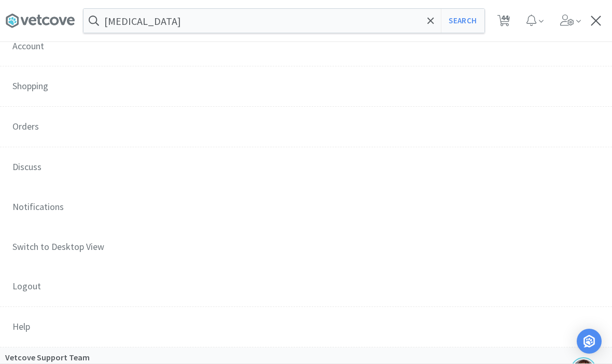
click at [23, 128] on span "Orders" at bounding box center [306, 127] width 612 height 41
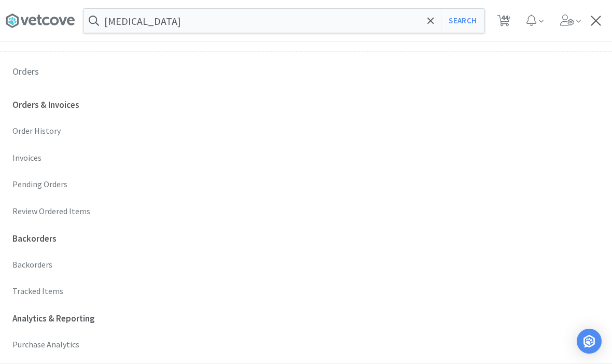
scroll to position [206, 0]
click at [25, 182] on p "Pending Orders" at bounding box center [305, 182] width 587 height 13
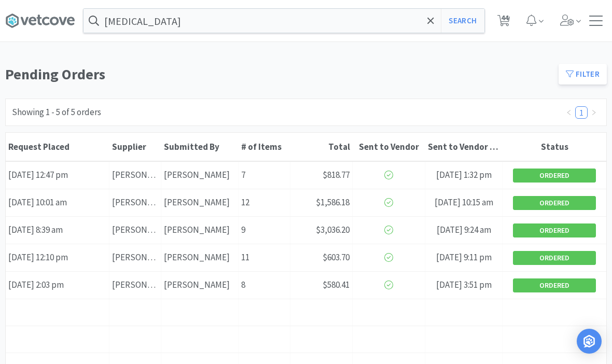
click at [221, 177] on div "Submitted By [PERSON_NAME]" at bounding box center [199, 175] width 77 height 26
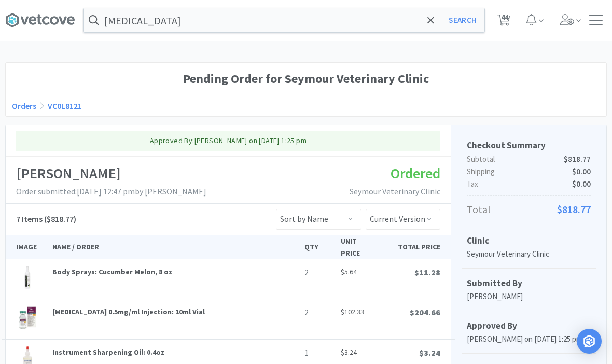
scroll to position [1, 0]
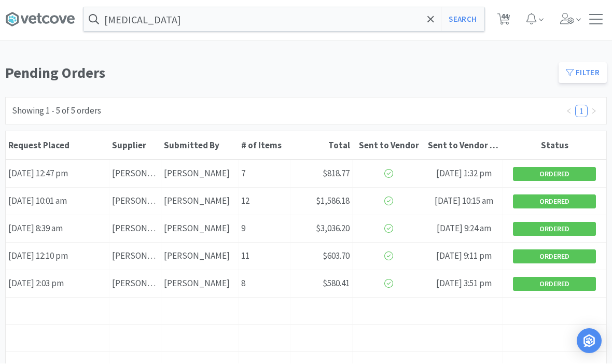
scroll to position [2, 0]
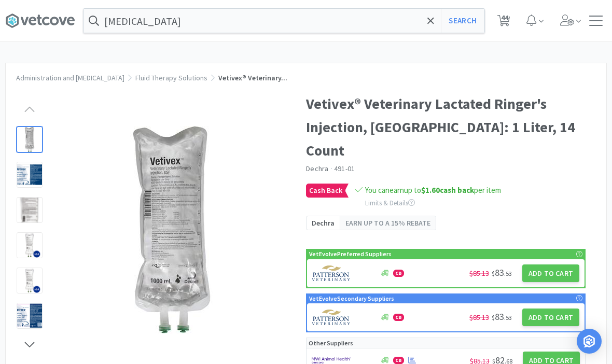
click at [583, 21] on span at bounding box center [571, 20] width 30 height 41
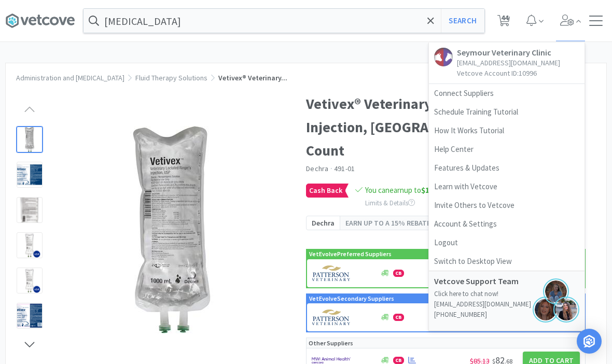
click at [599, 26] on div "[MEDICAL_DATA] Search Orders Shopping Discuss Discuss 44 44 Seymour Veterinary …" at bounding box center [305, 20] width 601 height 41
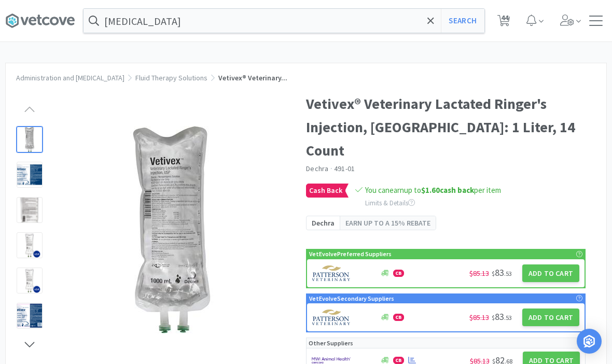
click at [605, 23] on div at bounding box center [596, 21] width 22 height 10
click at [599, 19] on div at bounding box center [595, 21] width 13 height 10
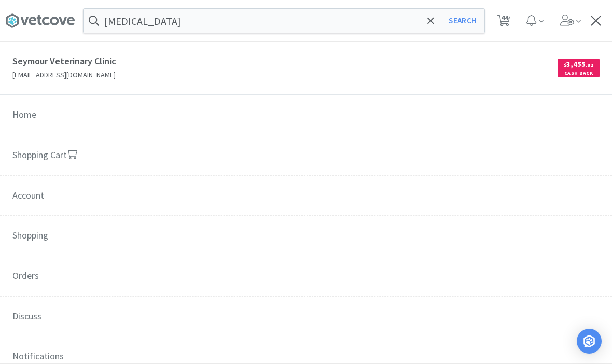
click at [25, 265] on span "Orders" at bounding box center [306, 276] width 612 height 41
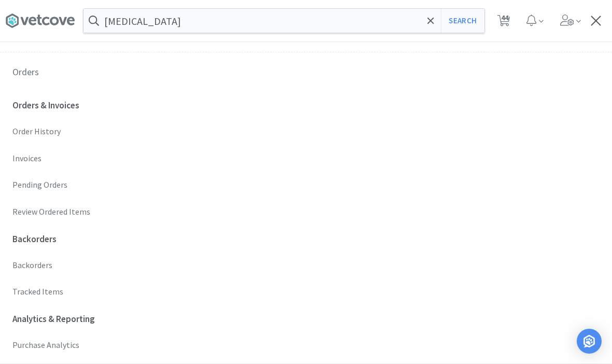
scroll to position [218, 0]
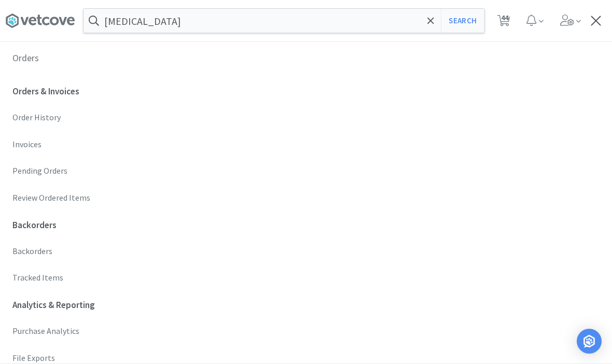
click at [27, 140] on p "Invoices" at bounding box center [305, 144] width 587 height 13
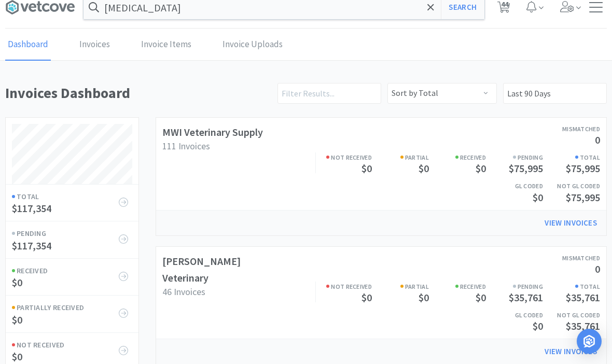
scroll to position [18, 0]
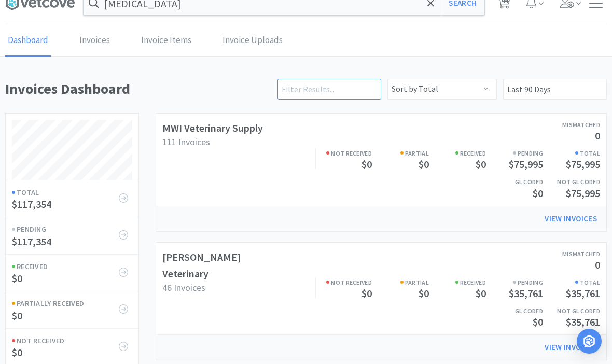
click at [333, 87] on input "text" at bounding box center [329, 89] width 104 height 21
click at [286, 182] on div "Mismatched 0 Not Received $0 Partial $0 Received $0 Pending $75,995 Total $75,9…" at bounding box center [436, 160] width 328 height 86
click at [230, 133] on link "MWI Veterinary Supply" at bounding box center [212, 128] width 101 height 13
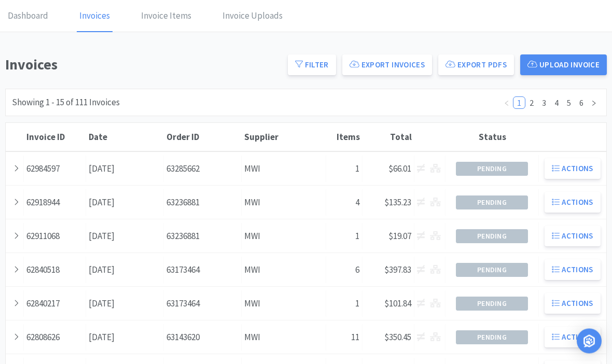
scroll to position [43, 0]
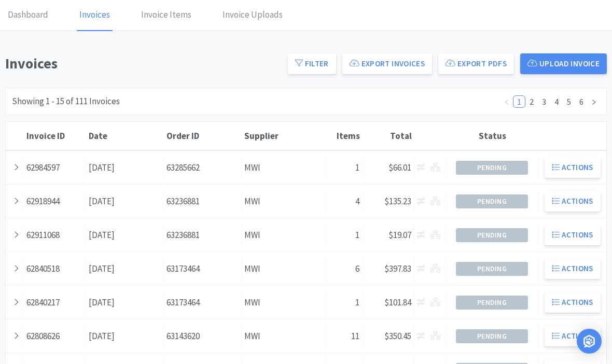
click at [16, 197] on icon at bounding box center [16, 200] width 6 height 9
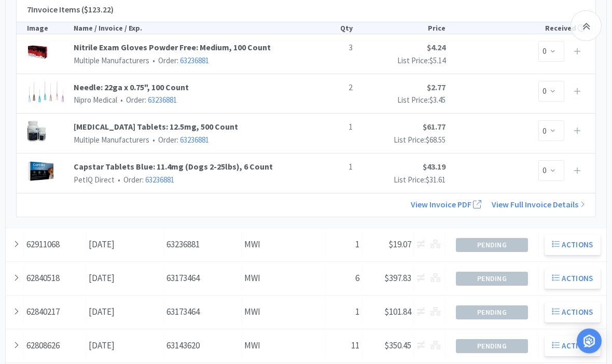
click at [20, 242] on div at bounding box center [15, 245] width 18 height 26
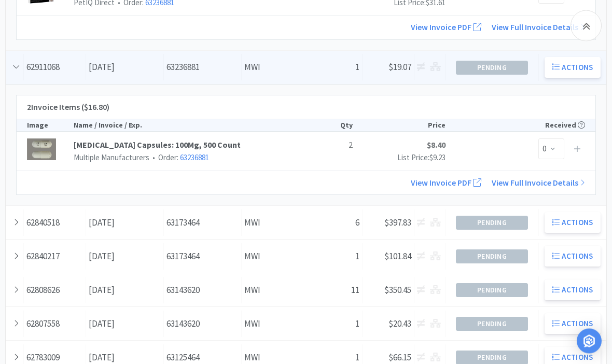
click at [21, 217] on div at bounding box center [15, 223] width 18 height 26
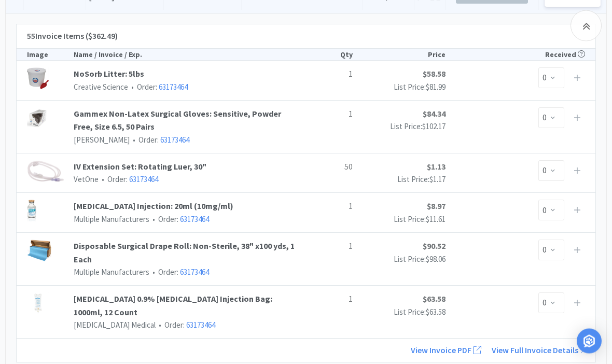
scroll to position [678, 0]
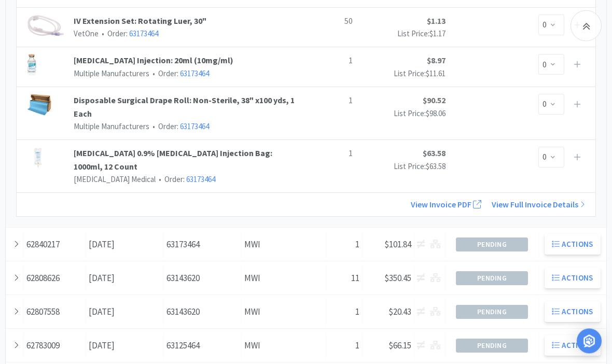
click at [8, 232] on div at bounding box center [15, 245] width 18 height 26
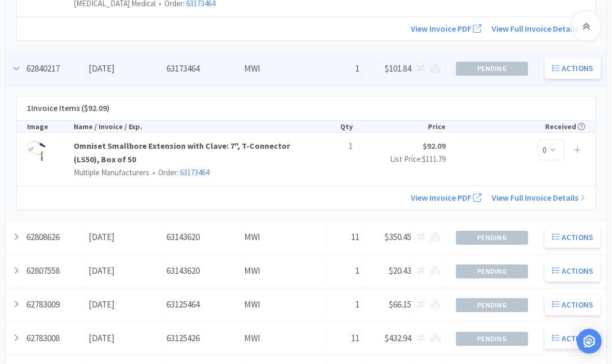
scroll to position [1000, 0]
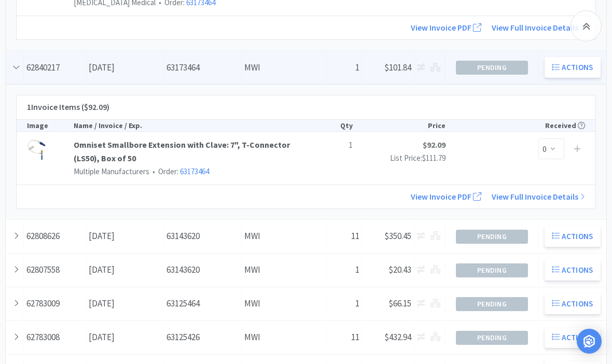
click at [15, 231] on icon at bounding box center [16, 235] width 6 height 9
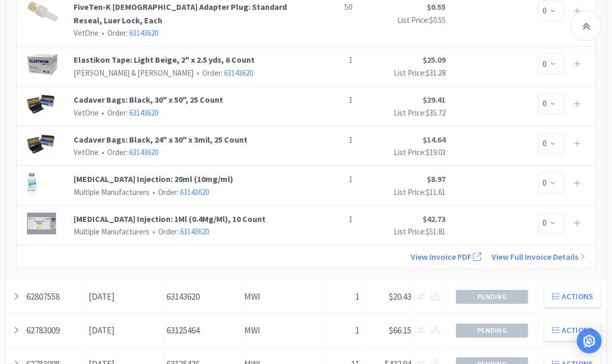
scroll to position [1525, 0]
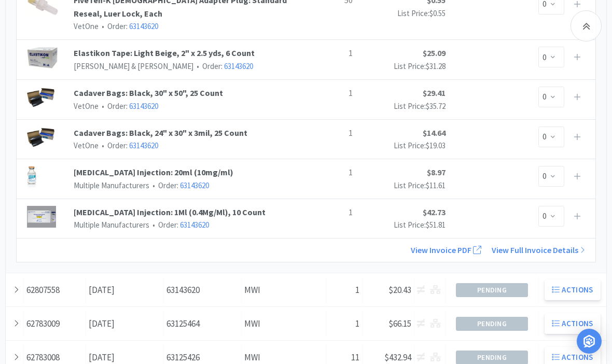
click at [17, 285] on icon at bounding box center [16, 289] width 6 height 9
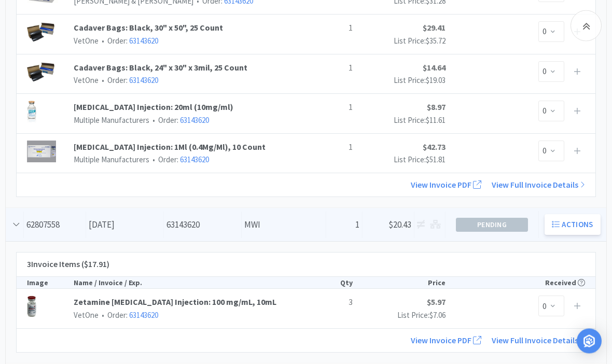
scroll to position [1590, 0]
click at [18, 221] on icon at bounding box center [16, 224] width 9 height 6
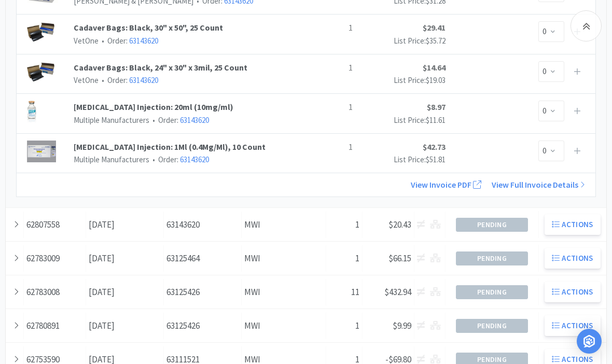
click at [19, 245] on div at bounding box center [15, 258] width 18 height 26
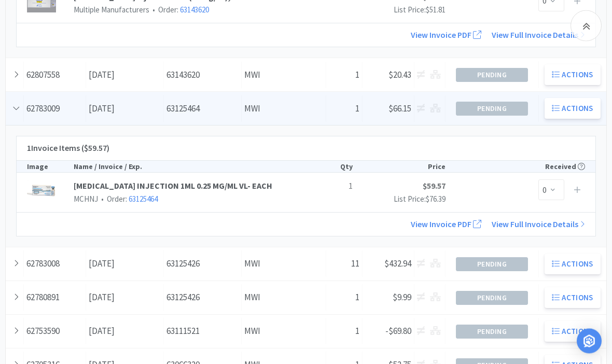
scroll to position [1740, 0]
click at [17, 260] on icon at bounding box center [16, 263] width 3 height 6
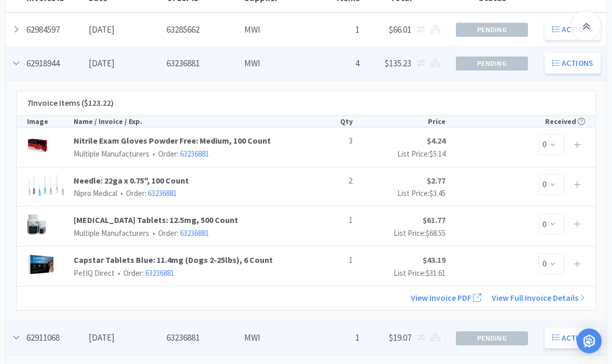
scroll to position [0, 0]
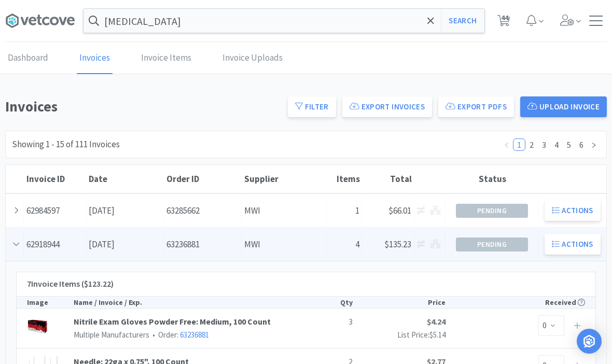
click at [39, 56] on link "Dashboard" at bounding box center [28, 59] width 46 height 32
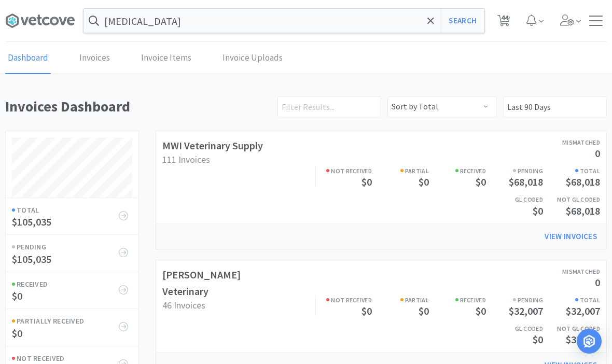
scroll to position [549, 601]
click at [188, 146] on link "MWI Veterinary Supply" at bounding box center [212, 145] width 101 height 13
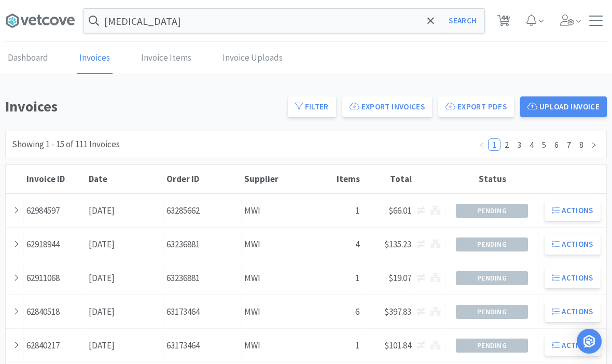
click at [22, 249] on div at bounding box center [15, 244] width 18 height 26
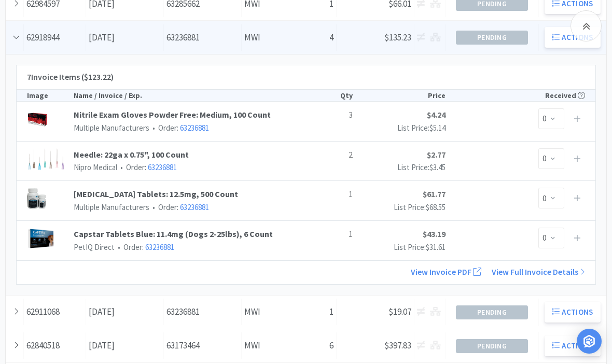
scroll to position [208, 0]
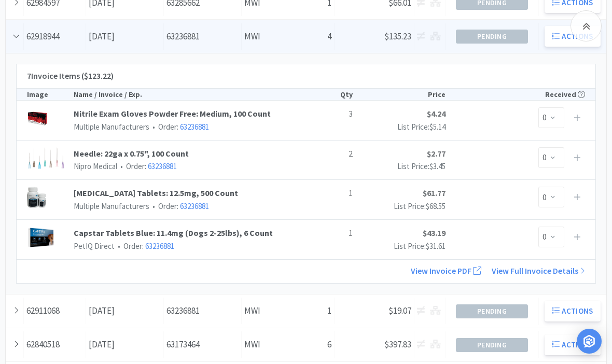
click at [17, 315] on div at bounding box center [15, 311] width 18 height 26
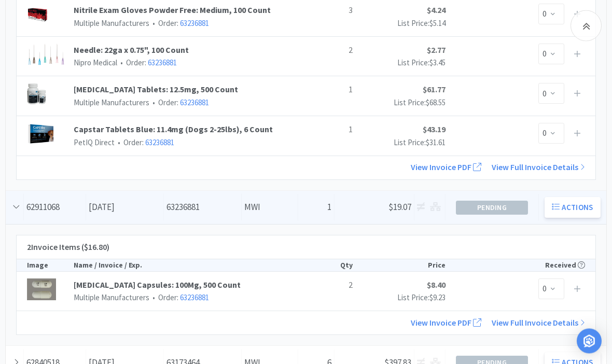
scroll to position [274, 0]
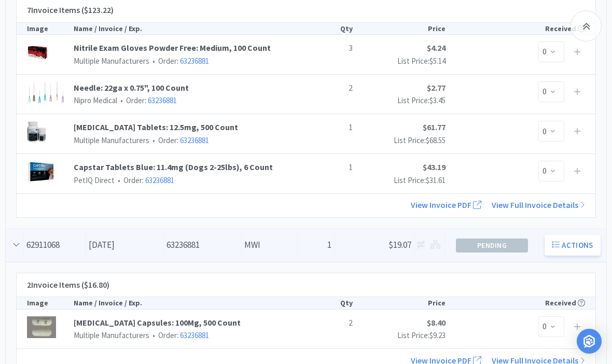
click at [536, 204] on link "View Full Invoice Details" at bounding box center [537, 205] width 93 height 10
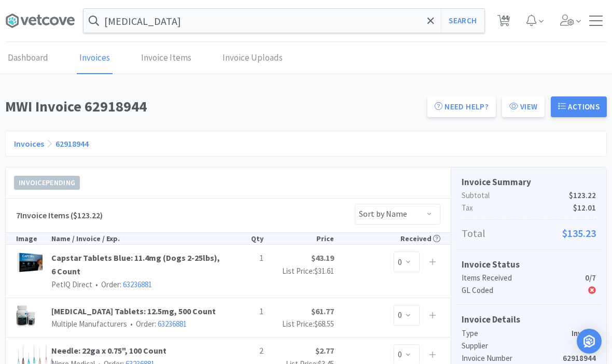
click at [34, 29] on span at bounding box center [44, 20] width 78 height 41
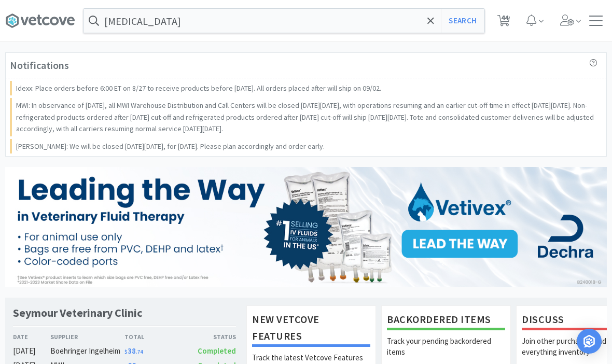
click at [508, 18] on icon at bounding box center [503, 20] width 13 height 11
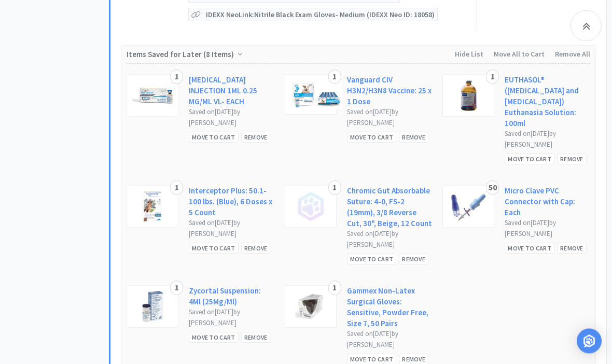
scroll to position [1480, 0]
click at [221, 75] on link "[MEDICAL_DATA] INJECTION 1ML 0.25 MG/ML VL- EACH" at bounding box center [232, 91] width 86 height 33
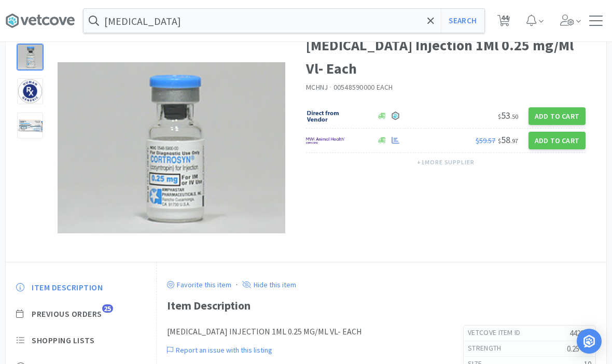
scroll to position [104, 0]
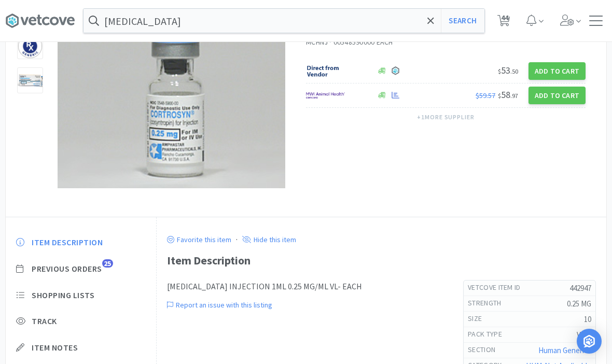
click at [83, 273] on span "Previous Orders" at bounding box center [67, 268] width 70 height 11
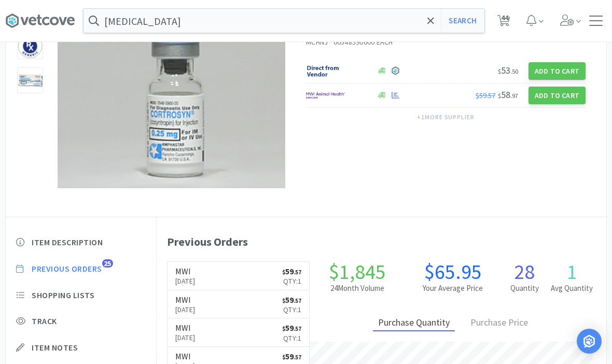
scroll to position [282, 449]
click at [86, 264] on span "Previous Orders" at bounding box center [67, 268] width 70 height 11
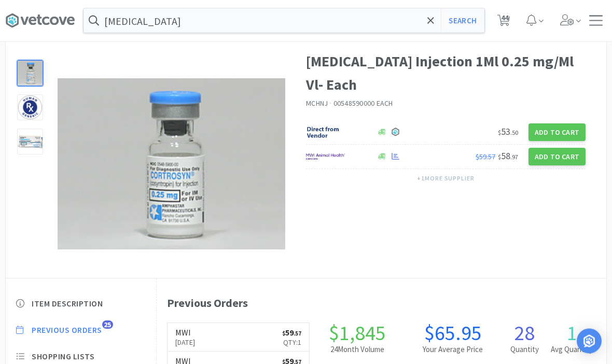
scroll to position [0, 0]
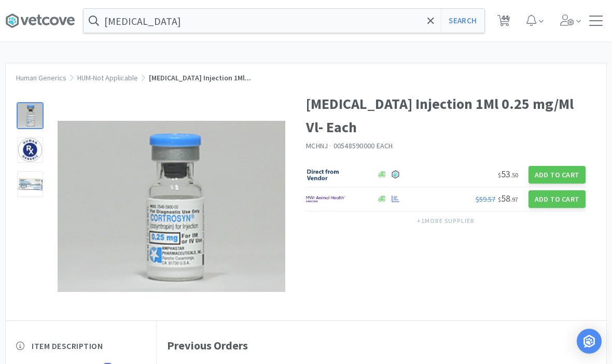
click at [509, 25] on icon at bounding box center [503, 20] width 13 height 11
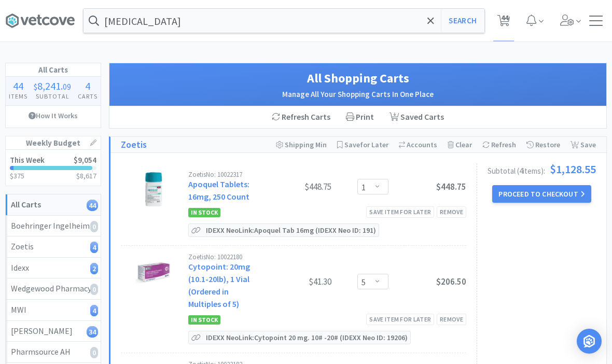
click at [428, 31] on span at bounding box center [431, 21] width 12 height 22
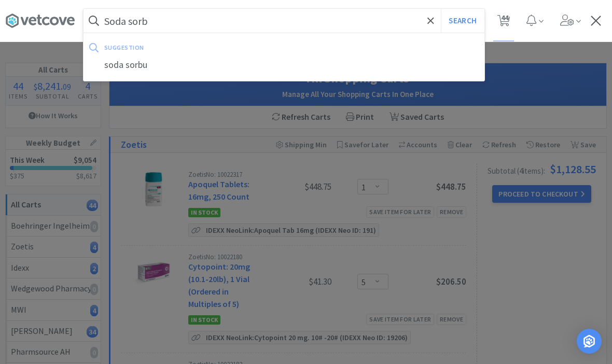
click at [462, 21] on button "Search" at bounding box center [462, 21] width 43 height 24
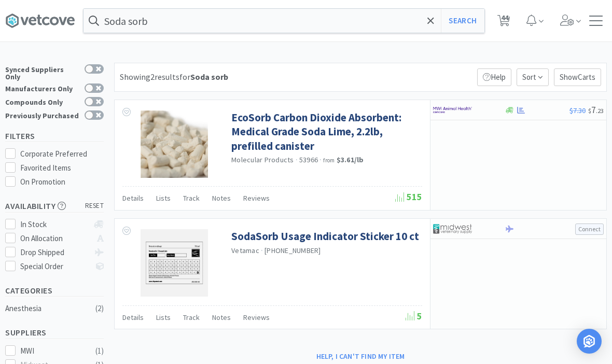
click at [424, 19] on input "Soda sorb" at bounding box center [283, 21] width 401 height 24
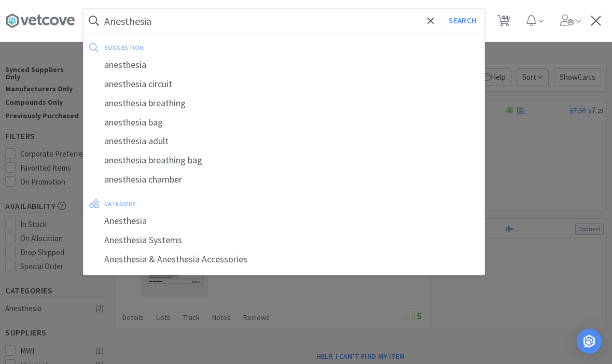
click at [426, 25] on span at bounding box center [431, 21] width 12 height 22
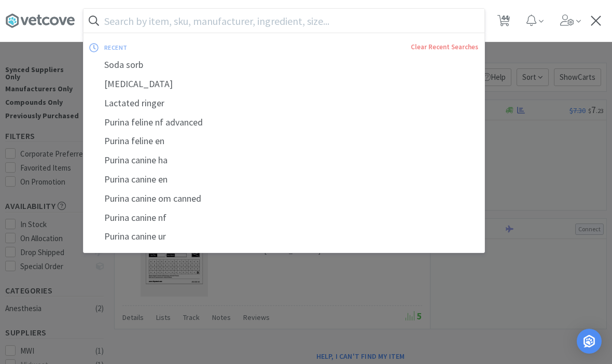
click at [428, 23] on input "text" at bounding box center [283, 21] width 401 height 24
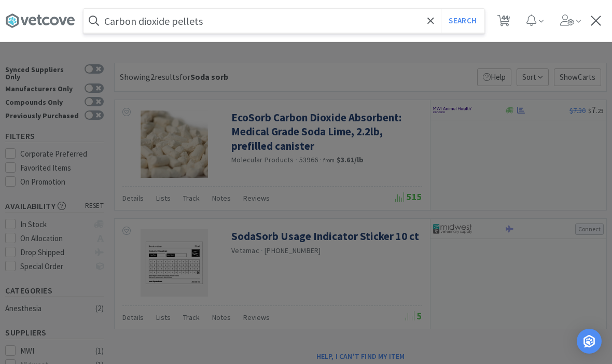
click at [462, 21] on button "Search" at bounding box center [462, 21] width 43 height 24
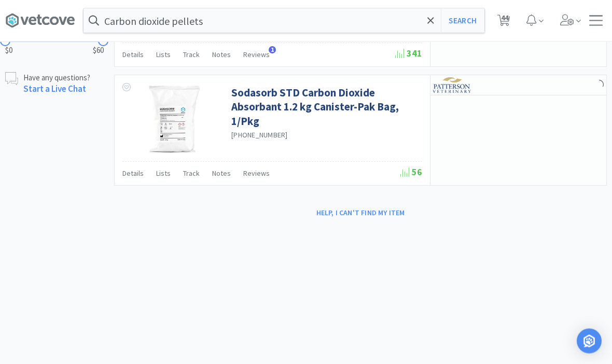
scroll to position [511, 0]
click at [441, 26] on button "Search" at bounding box center [462, 21] width 43 height 24
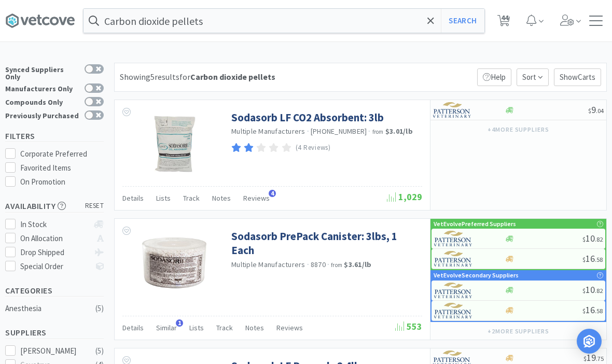
click at [358, 31] on input "Carbon dioxide pellets" at bounding box center [283, 21] width 401 height 24
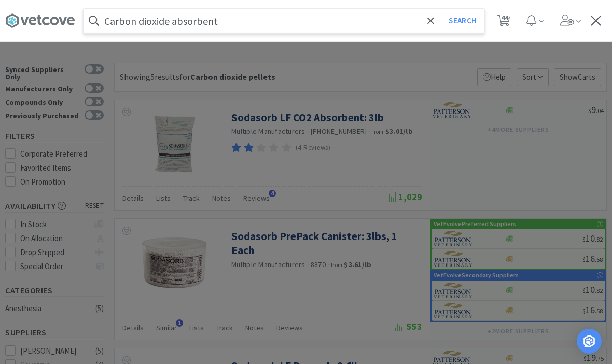
click at [462, 21] on button "Search" at bounding box center [462, 21] width 43 height 24
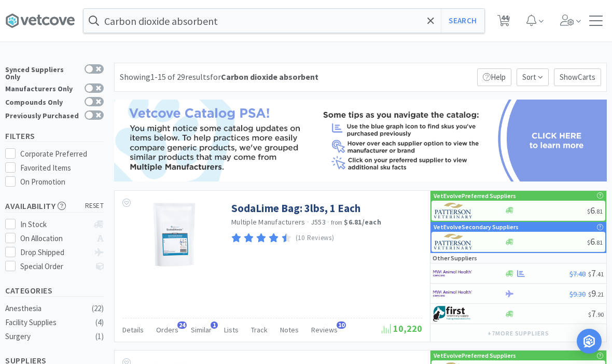
click at [316, 214] on link "SodaLime Bag: 3lbs, 1 Each" at bounding box center [295, 208] width 129 height 14
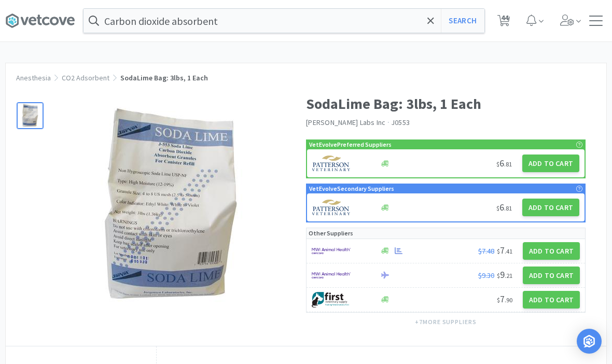
click at [566, 163] on button "Add to Cart" at bounding box center [550, 163] width 57 height 18
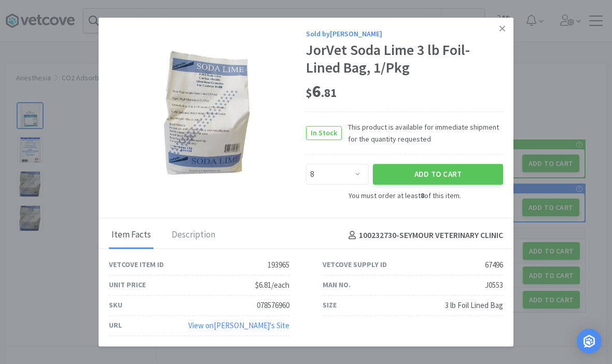
click at [502, 40] on link at bounding box center [502, 29] width 18 height 22
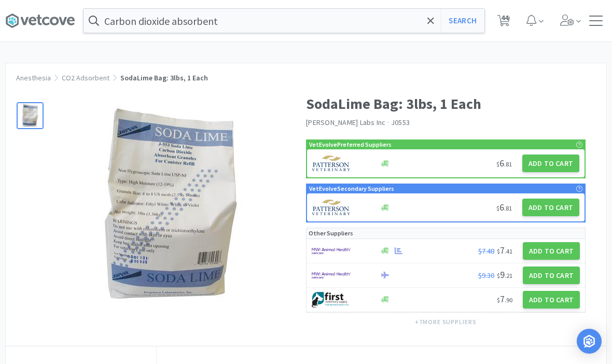
click at [568, 203] on button "Add to Cart" at bounding box center [550, 208] width 57 height 18
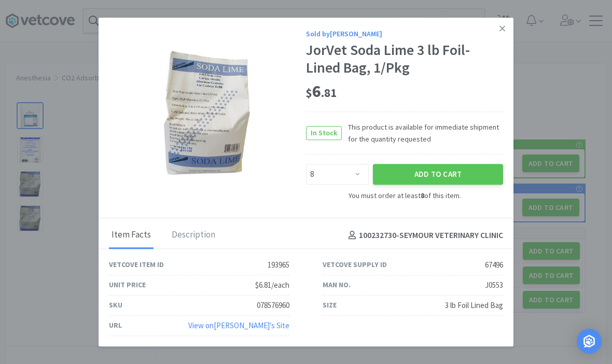
click at [508, 40] on link at bounding box center [502, 29] width 18 height 22
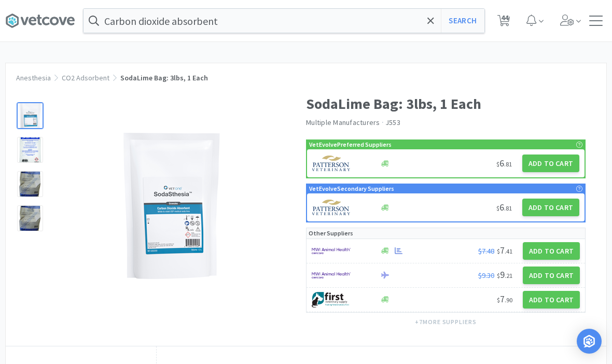
click at [559, 252] on button "Add to Cart" at bounding box center [550, 251] width 57 height 18
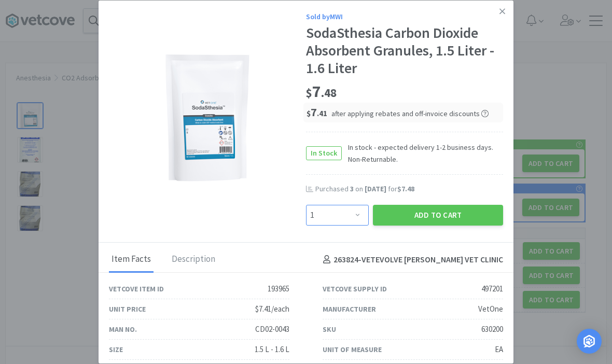
click at [352, 225] on select "Enter Quantity 1 2 3 4 5 6 7 8 9 10 11 12 13 14 15 16 17 18 19 20 Enter Quantity" at bounding box center [337, 215] width 63 height 21
click at [437, 225] on button "Add to Cart" at bounding box center [438, 215] width 130 height 21
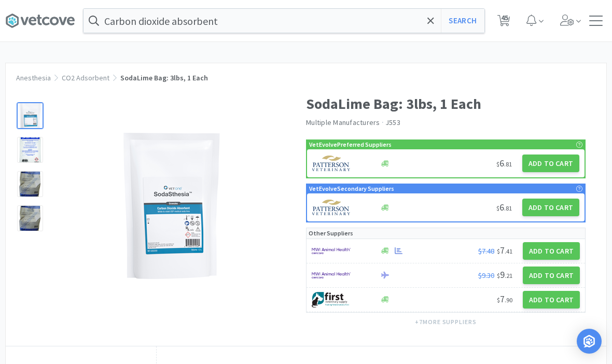
click at [57, 23] on icon at bounding box center [54, 21] width 9 height 8
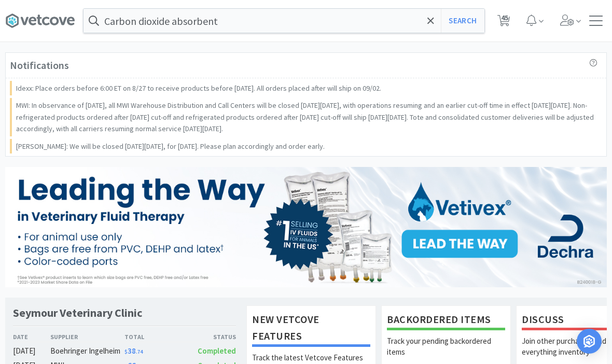
click at [496, 24] on span "45" at bounding box center [503, 20] width 21 height 41
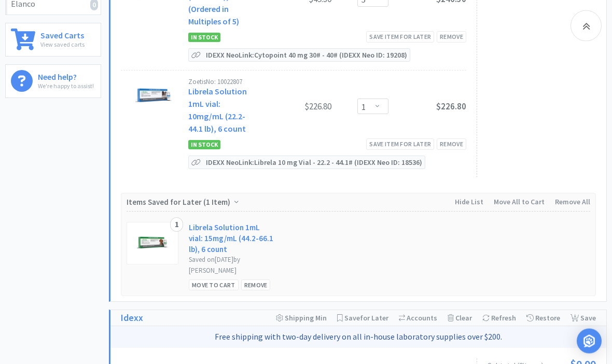
scroll to position [391, 0]
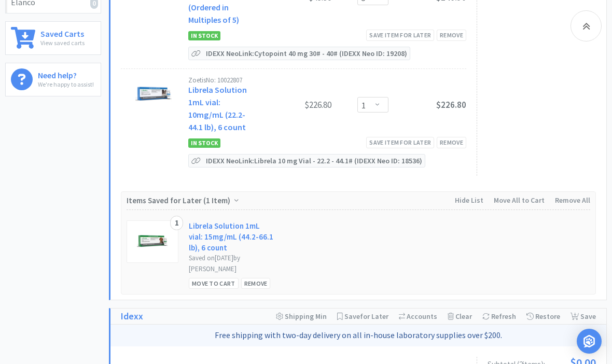
click at [210, 280] on div "Move to Cart" at bounding box center [214, 283] width 50 height 11
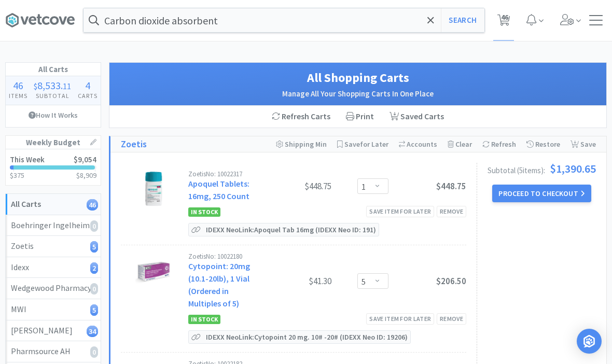
scroll to position [0, 0]
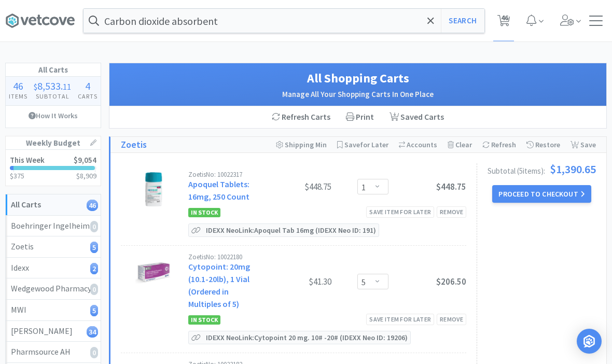
click at [437, 20] on input "Carbon dioxide absorbent" at bounding box center [283, 21] width 401 height 24
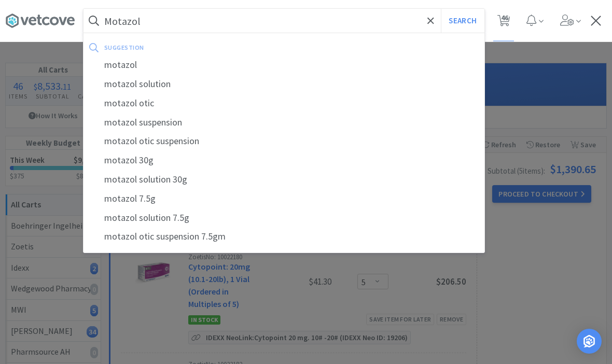
click at [462, 21] on button "Search" at bounding box center [462, 21] width 43 height 24
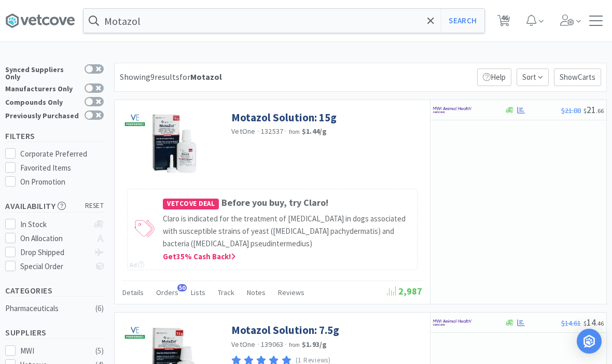
click at [263, 117] on link "Motazol Solution: 15g" at bounding box center [283, 117] width 105 height 14
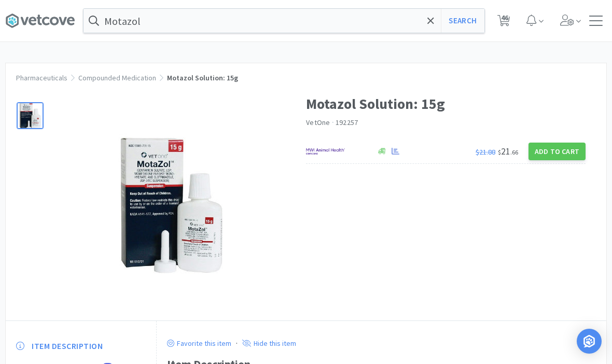
click at [563, 150] on button "Add to Cart" at bounding box center [556, 152] width 57 height 18
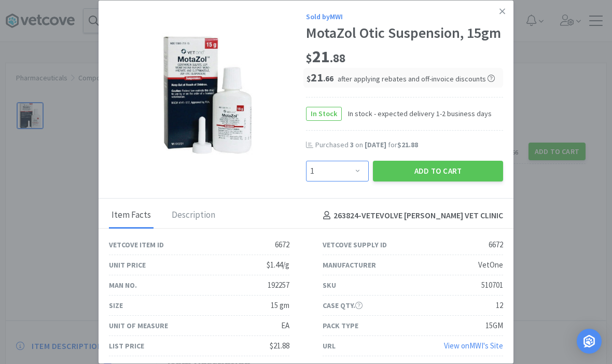
click at [349, 165] on select "Enter Quantity 1 2 3 4 5 6 7 8 9 10 11 12 13 14 15 16 17 18 19 20 Enter Quantity" at bounding box center [337, 171] width 63 height 21
click at [464, 168] on button "Add to Cart" at bounding box center [438, 171] width 130 height 21
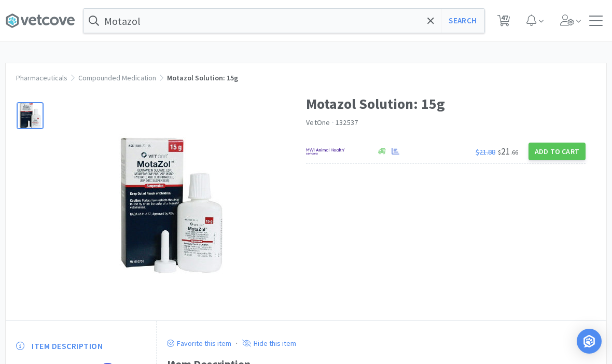
click at [436, 22] on input "Motazol" at bounding box center [283, 21] width 401 height 24
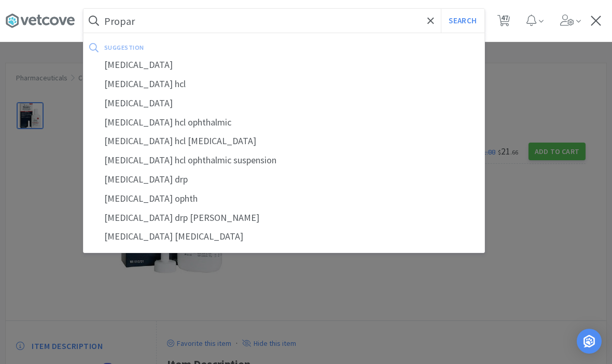
click at [127, 63] on div "[MEDICAL_DATA]" at bounding box center [283, 64] width 401 height 19
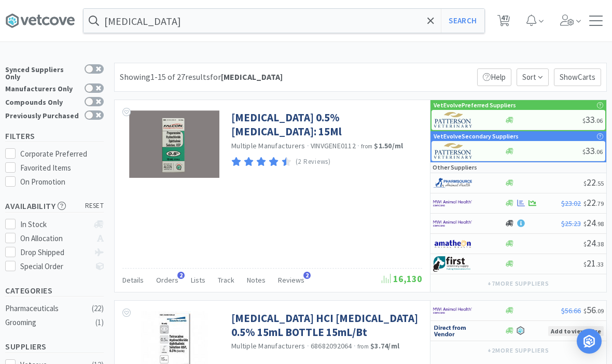
click at [246, 133] on link "[MEDICAL_DATA] 0.5% [MEDICAL_DATA]: 15Ml" at bounding box center [325, 124] width 188 height 29
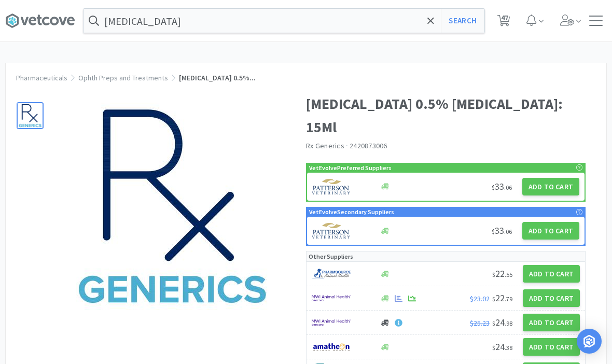
click at [552, 185] on button "Add to Cart" at bounding box center [550, 187] width 57 height 18
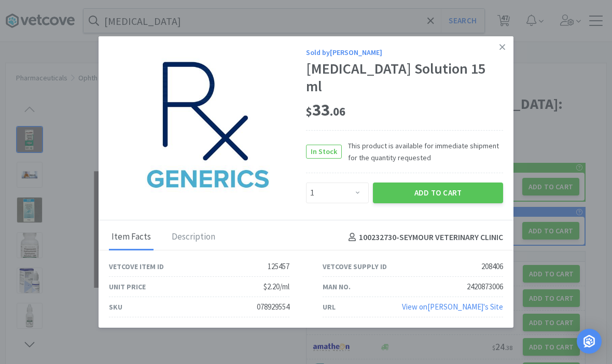
click at [444, 199] on button "Add to Cart" at bounding box center [438, 192] width 130 height 21
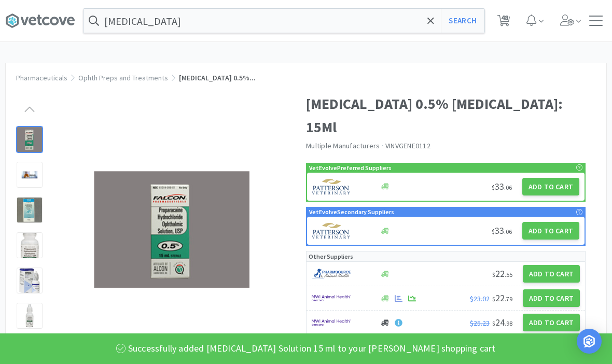
click at [511, 20] on span "48" at bounding box center [503, 20] width 21 height 41
